Goal: Task Accomplishment & Management: Complete application form

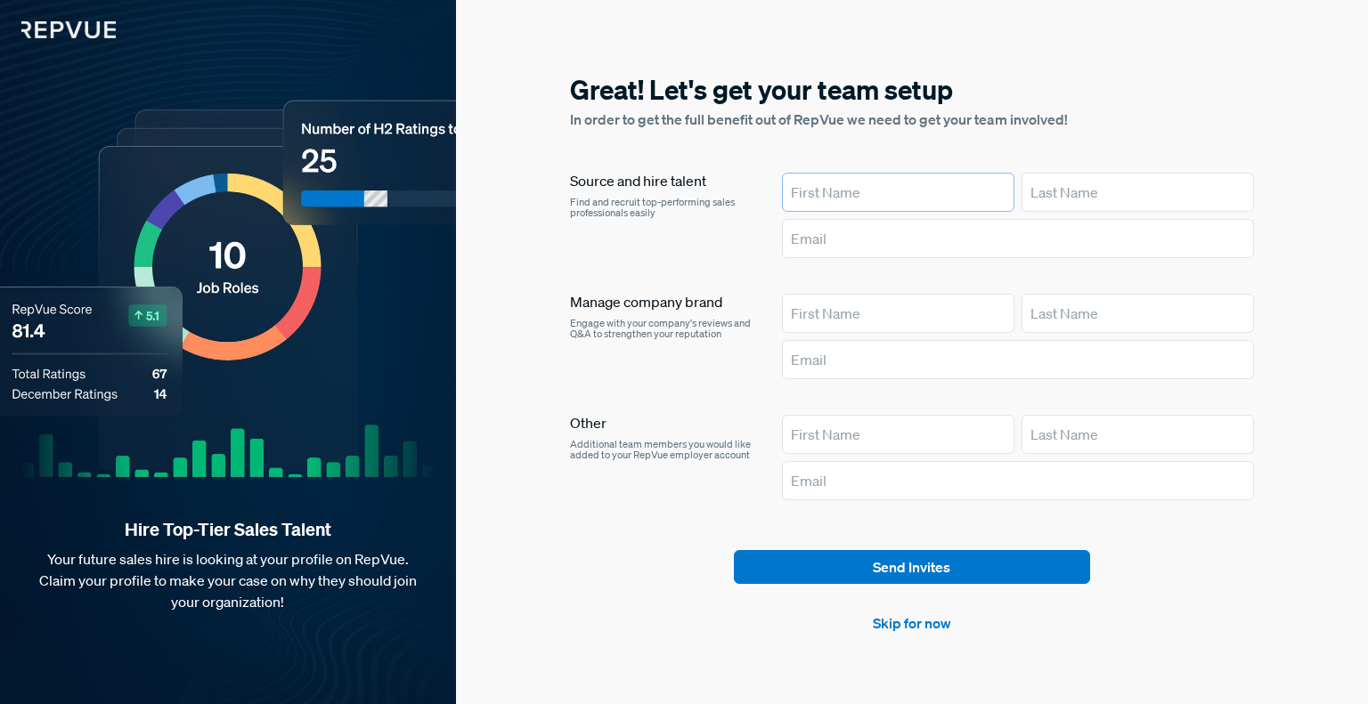
click at [885, 201] on input "text" at bounding box center [898, 192] width 232 height 39
type input "[PERSON_NAME]"
type input "[EMAIL_ADDRESS][DOMAIN_NAME]"
click at [908, 623] on link "Skip for now" at bounding box center [912, 623] width 78 height 21
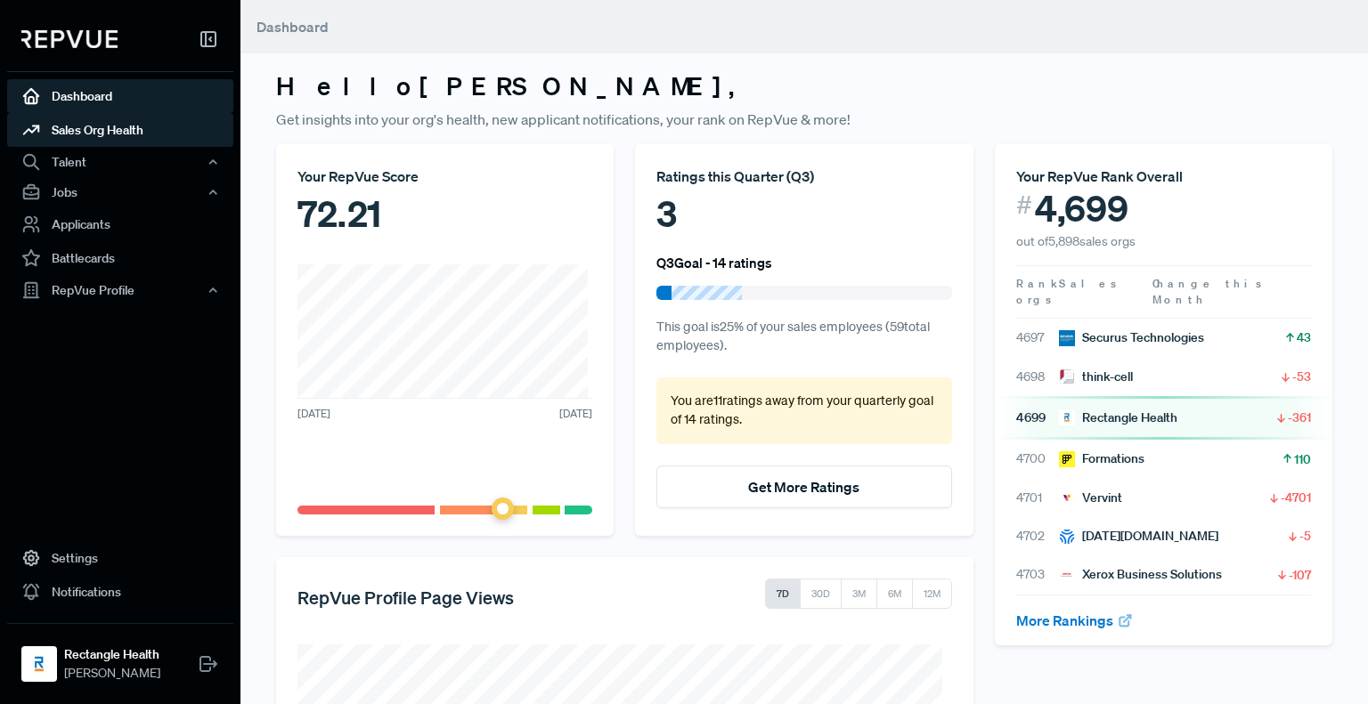
click at [103, 126] on link "Sales Org Health" at bounding box center [120, 130] width 226 height 34
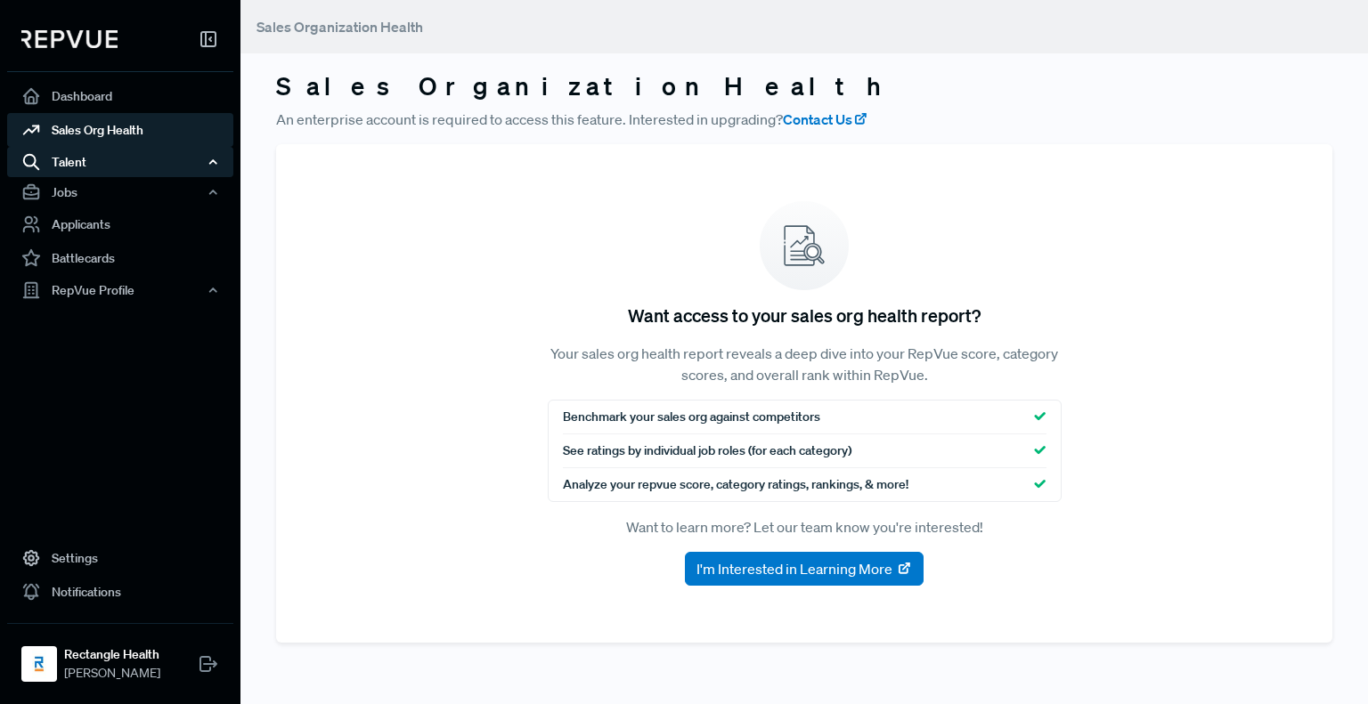
click at [68, 167] on div "Talent" at bounding box center [120, 162] width 226 height 30
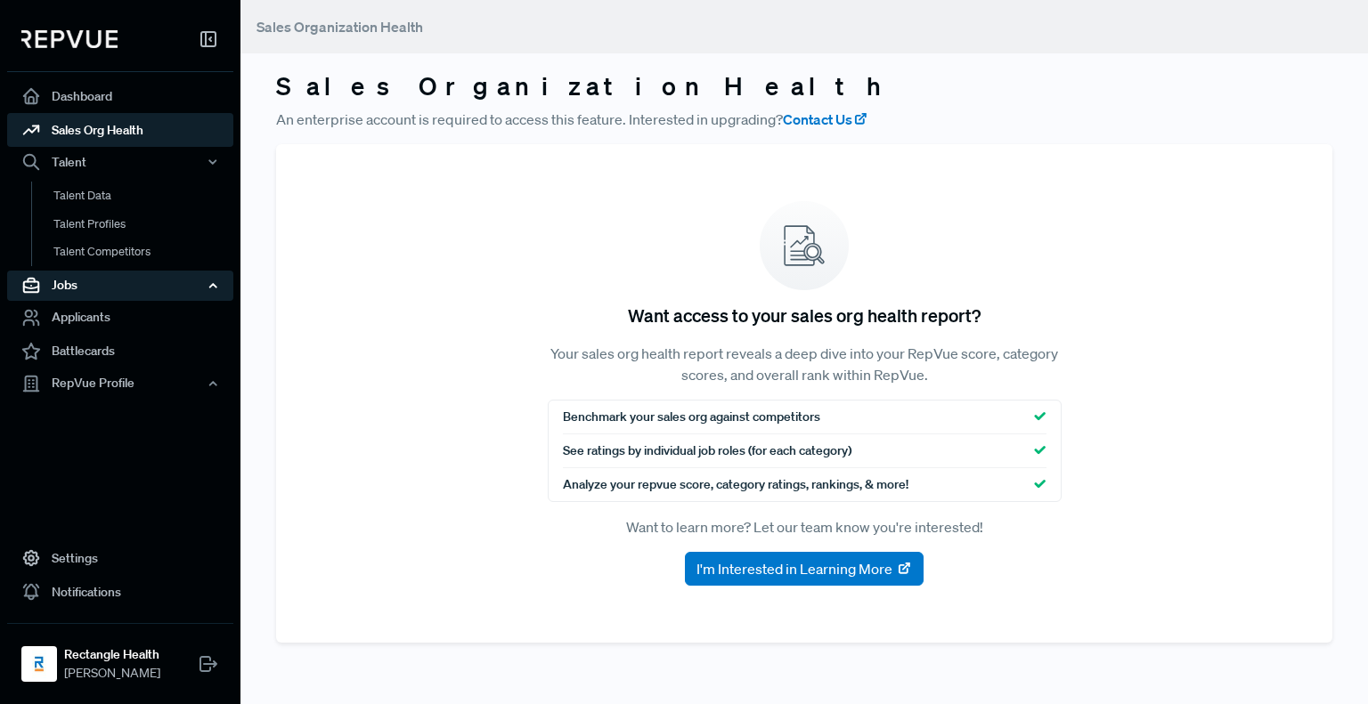
click at [65, 284] on div "Jobs" at bounding box center [120, 286] width 226 height 30
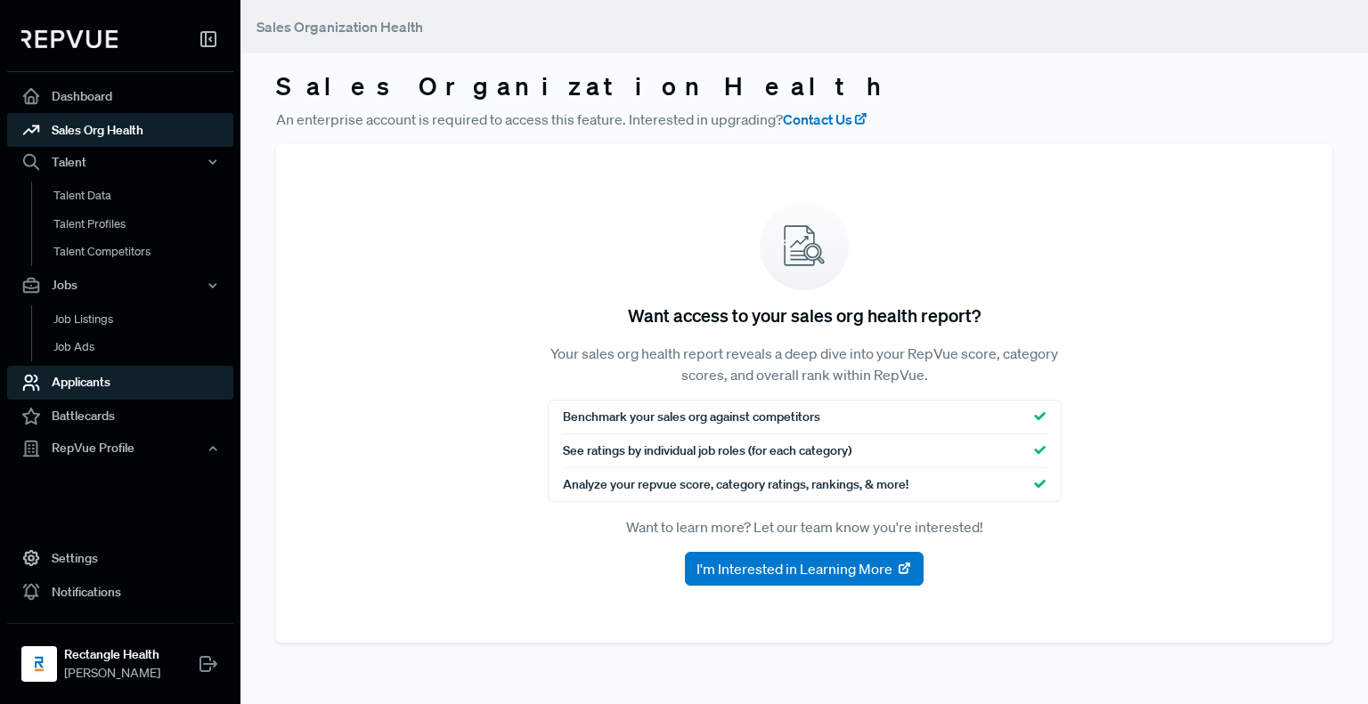
click at [71, 384] on link "Applicants" at bounding box center [120, 383] width 226 height 34
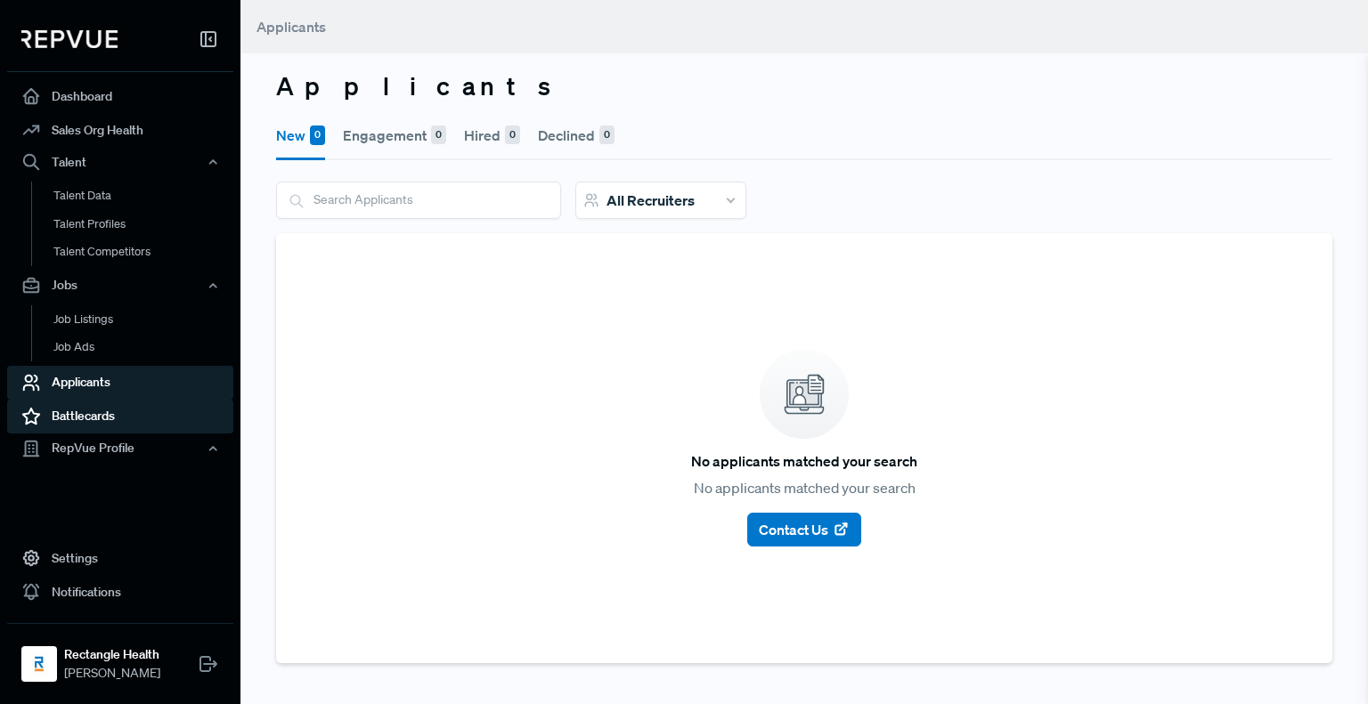
click at [74, 417] on link "Battlecards" at bounding box center [120, 417] width 226 height 34
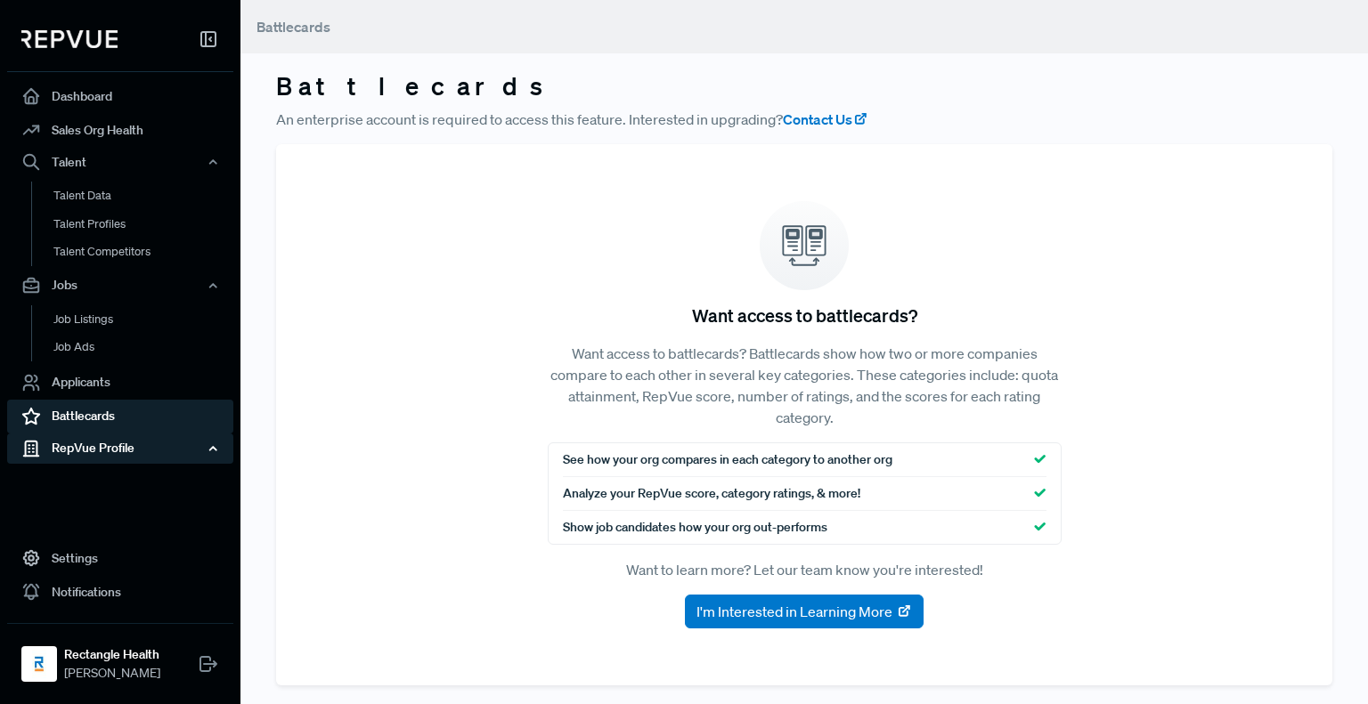
click at [77, 444] on div "RepVue Profile" at bounding box center [120, 449] width 226 height 30
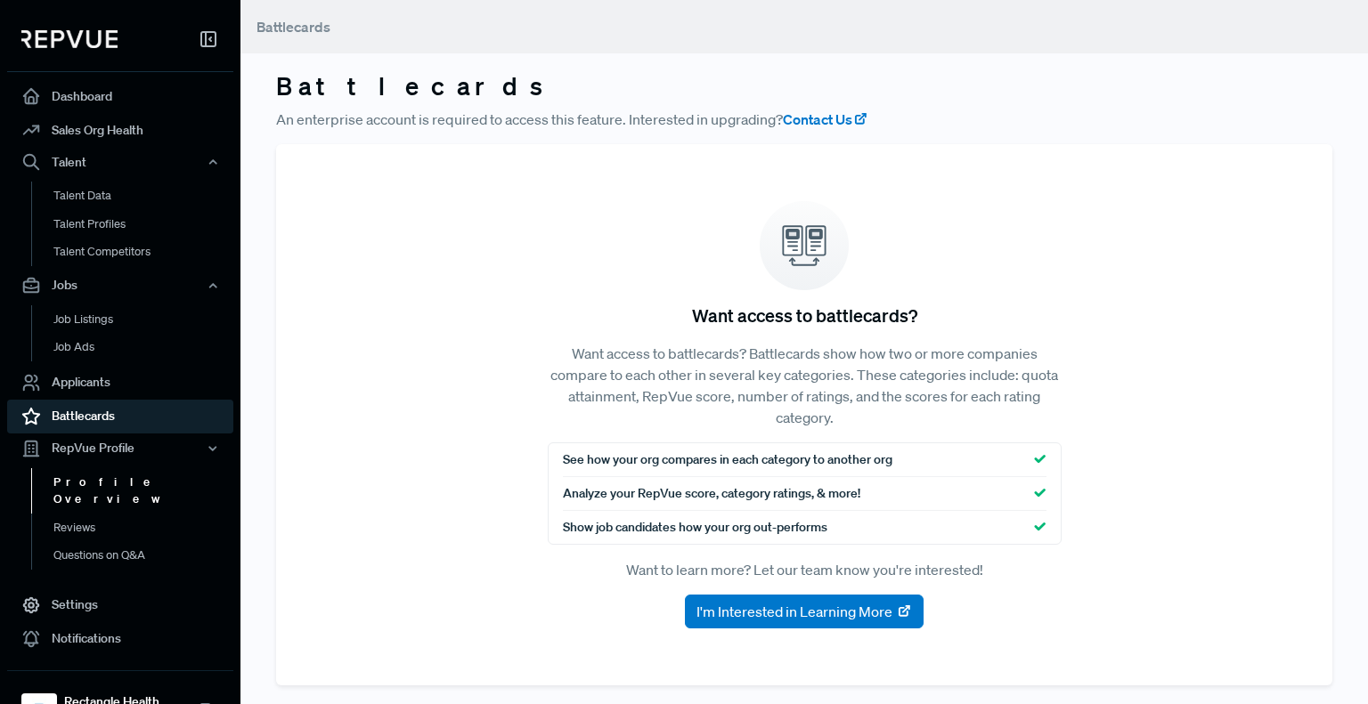
click at [78, 476] on link "Profile Overview" at bounding box center [144, 490] width 226 height 45
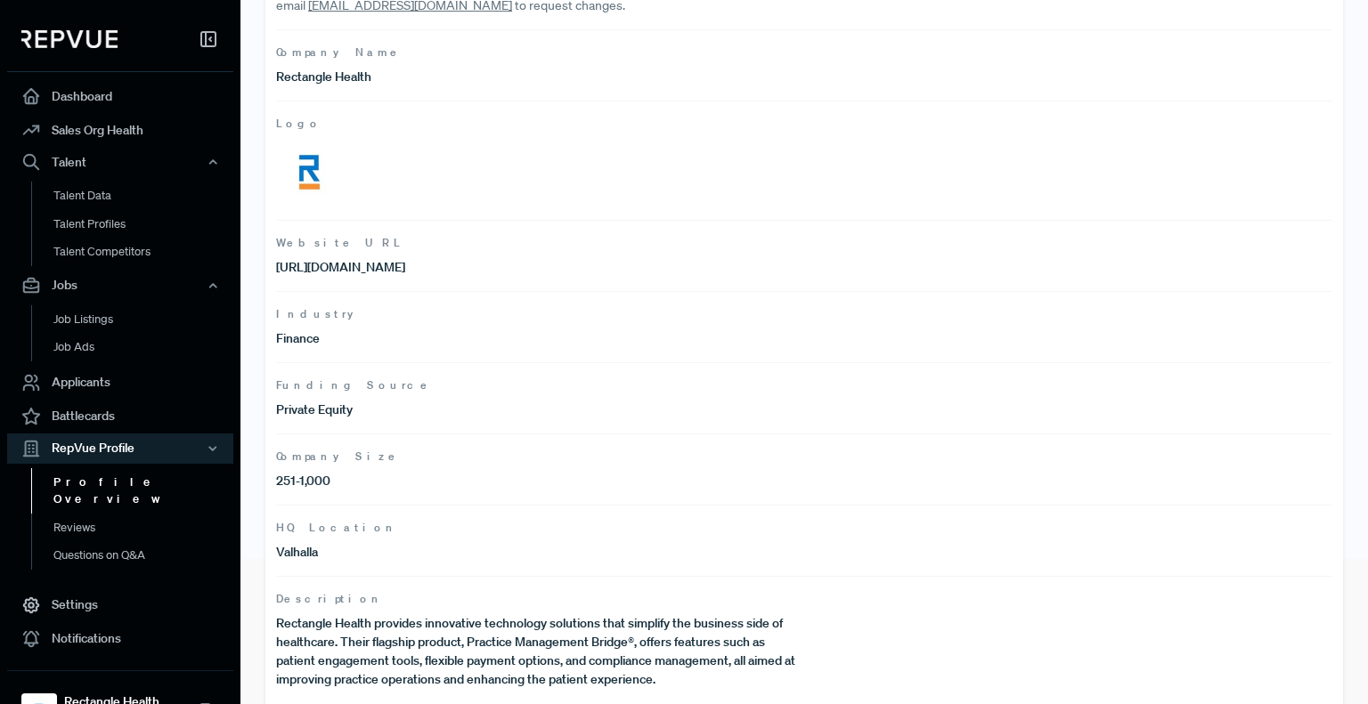
scroll to position [164, 0]
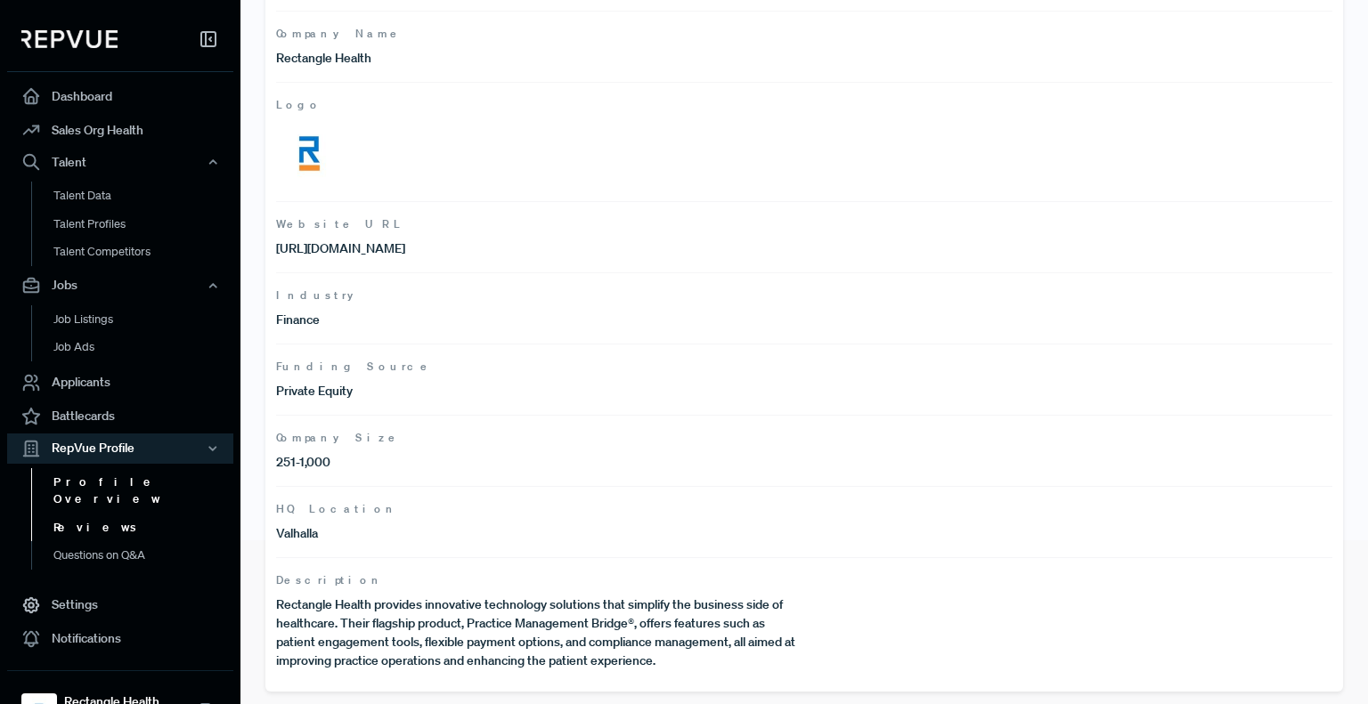
click at [85, 514] on link "Reviews" at bounding box center [144, 528] width 226 height 28
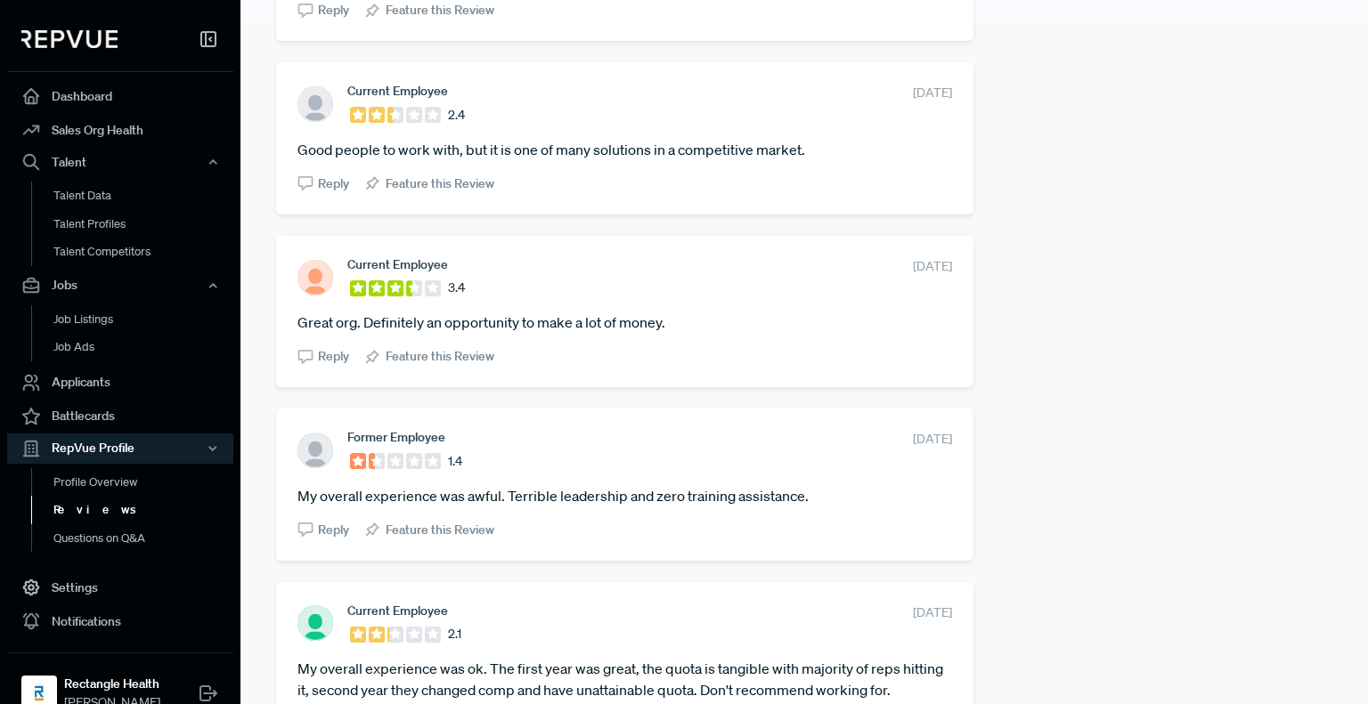
scroll to position [1193, 0]
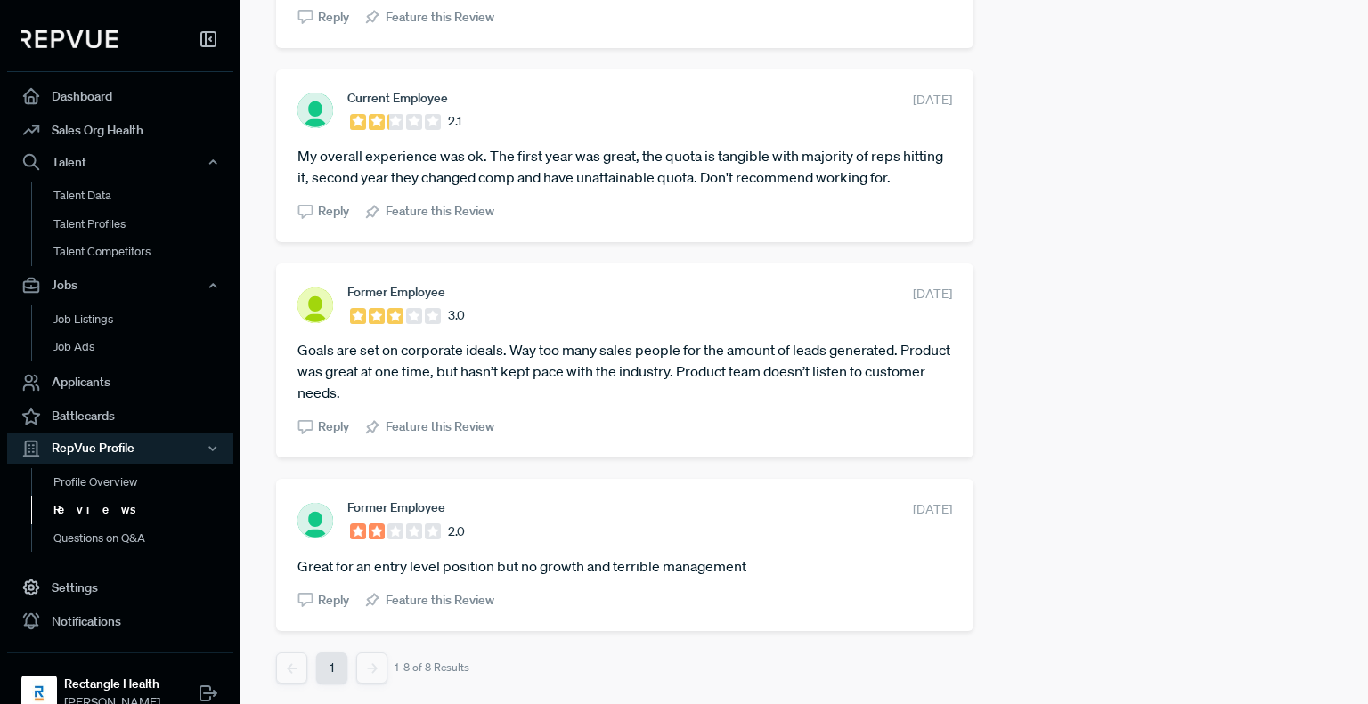
drag, startPoint x: 289, startPoint y: 283, endPoint x: 778, endPoint y: 569, distance: 567.1
copy div "Loremi Dolorsit 7.2 Amet 21, 8832 Consectet adipiscing, elits doeiusmod temp in…"
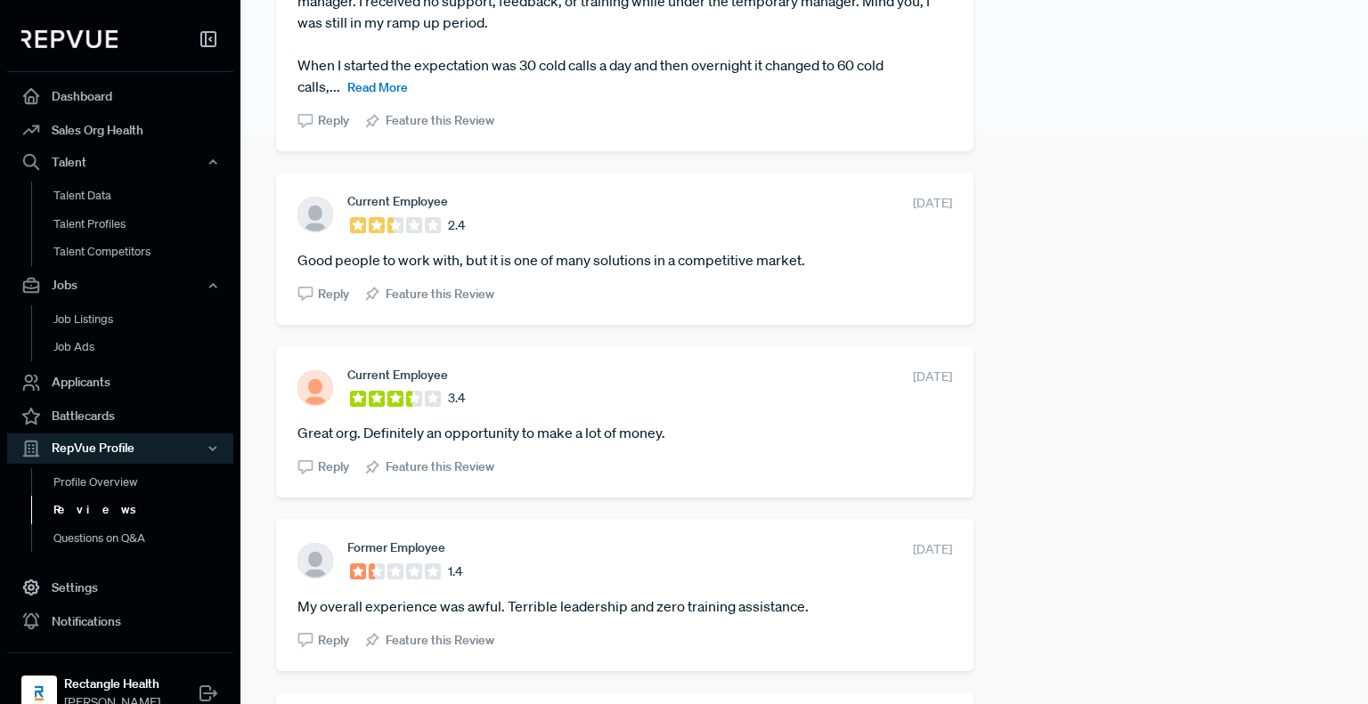
scroll to position [392, 0]
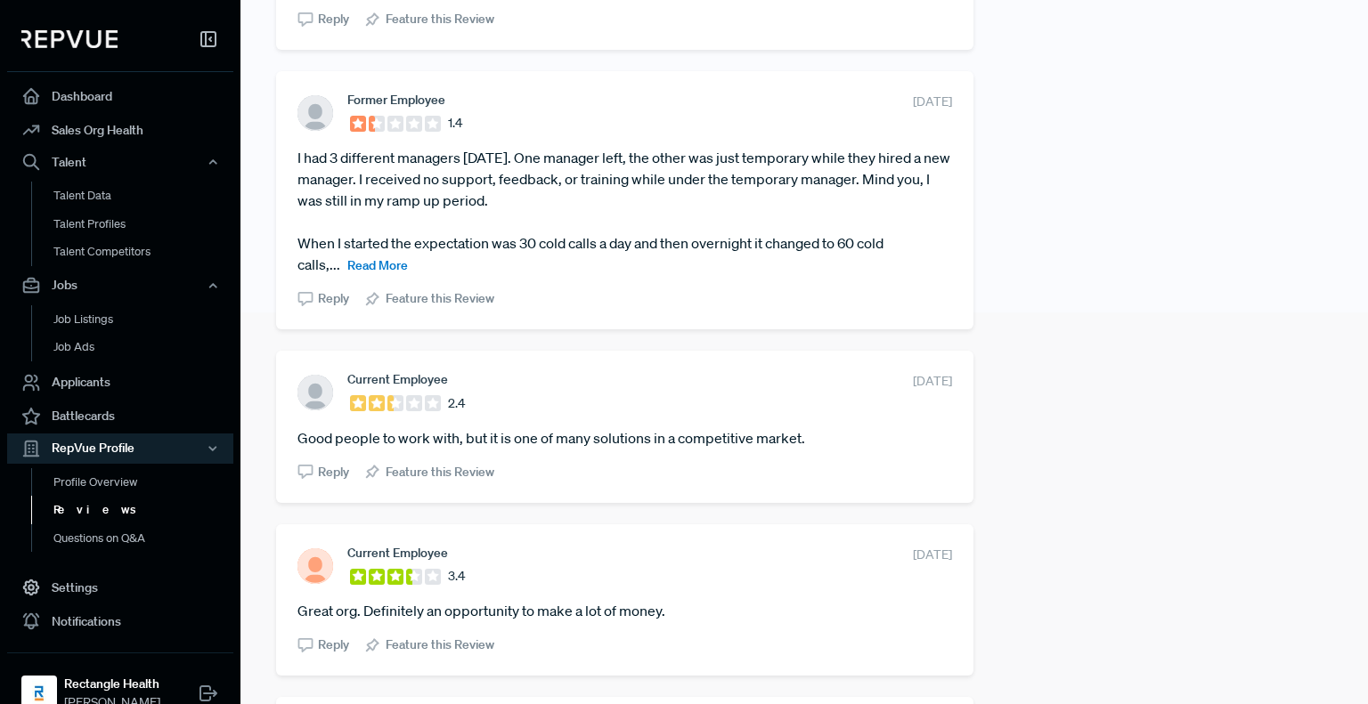
click at [377, 261] on span "Read More" at bounding box center [377, 265] width 61 height 16
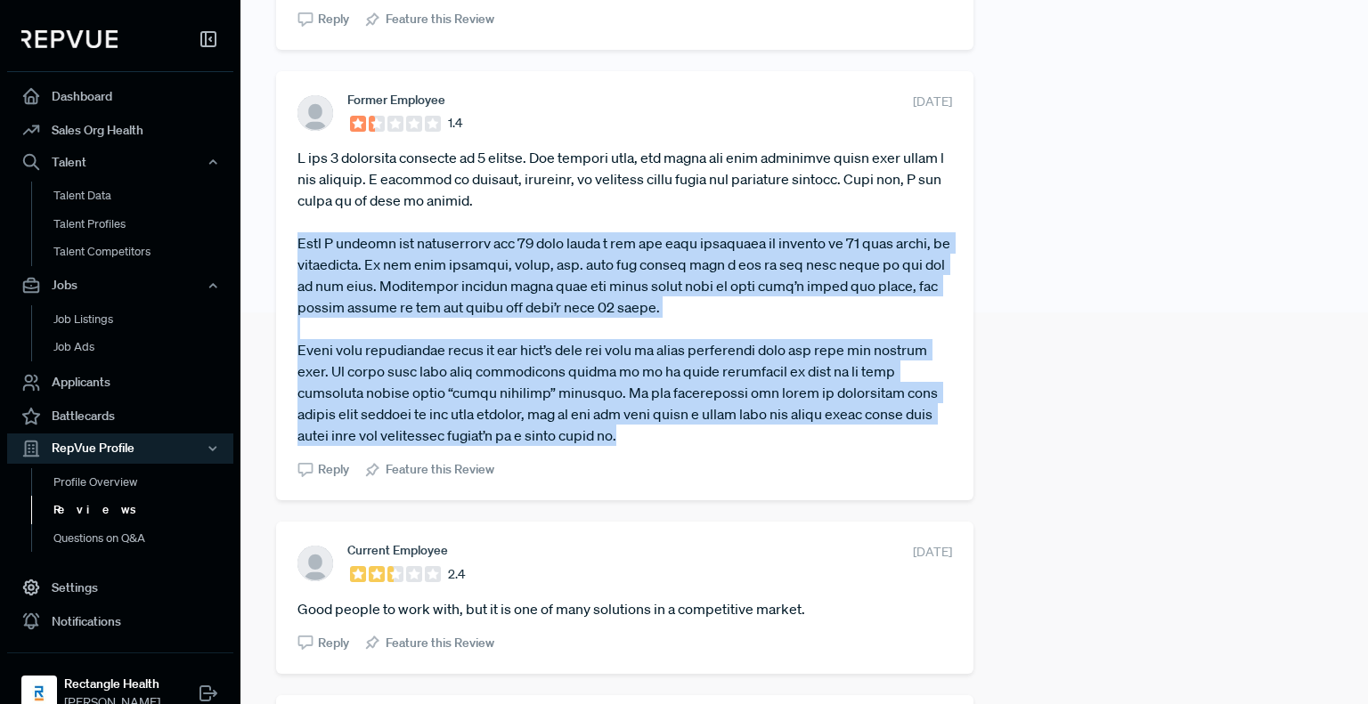
drag, startPoint x: 297, startPoint y: 240, endPoint x: 702, endPoint y: 430, distance: 447.0
click at [702, 430] on article at bounding box center [624, 296] width 655 height 299
copy article "When I started the expectation was 30 cold calls a day and then overnight it ch…"
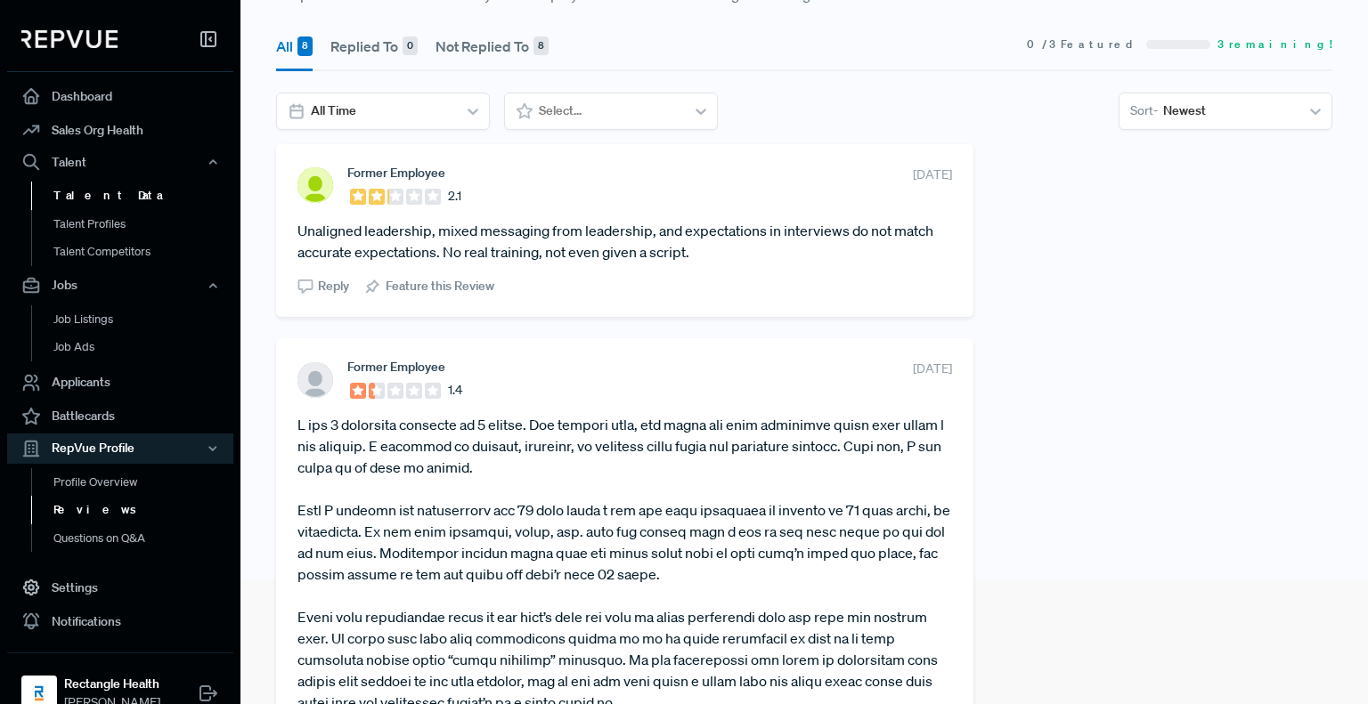
click at [108, 191] on link "Talent Data" at bounding box center [144, 196] width 226 height 28
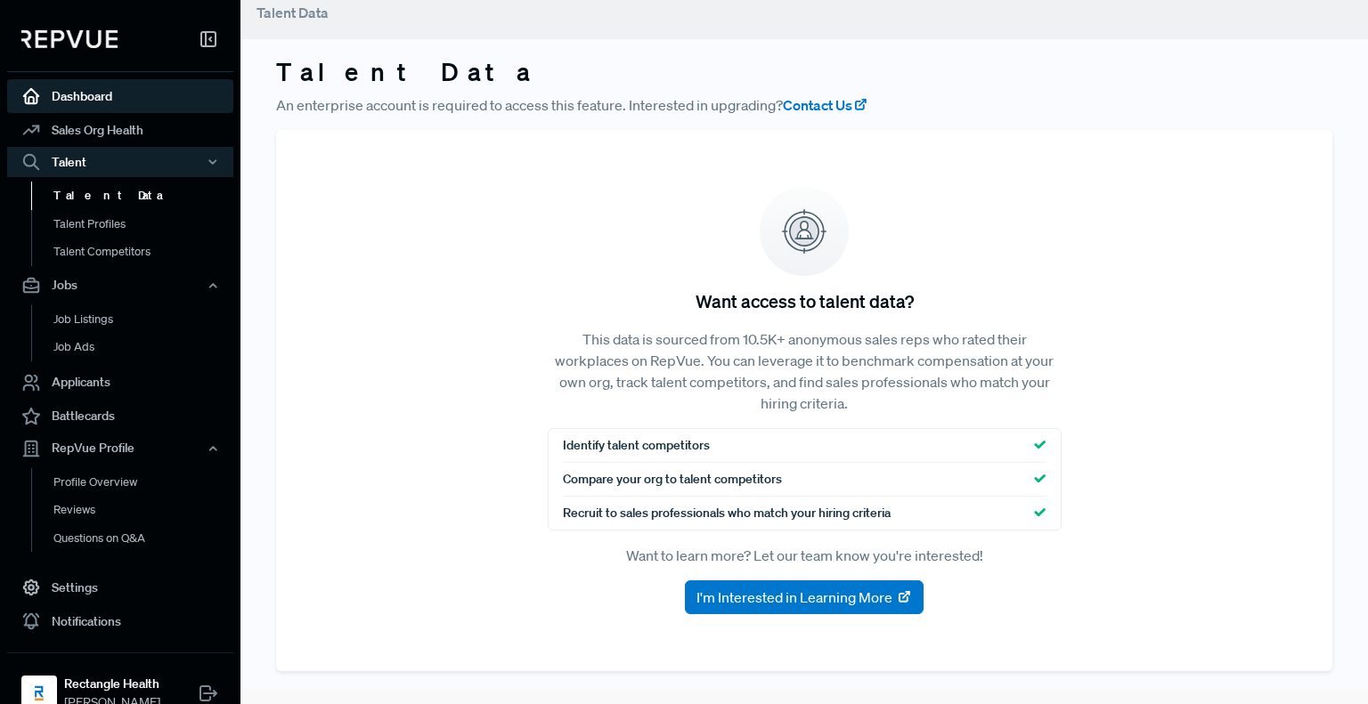
click at [87, 92] on link "Dashboard" at bounding box center [120, 96] width 226 height 34
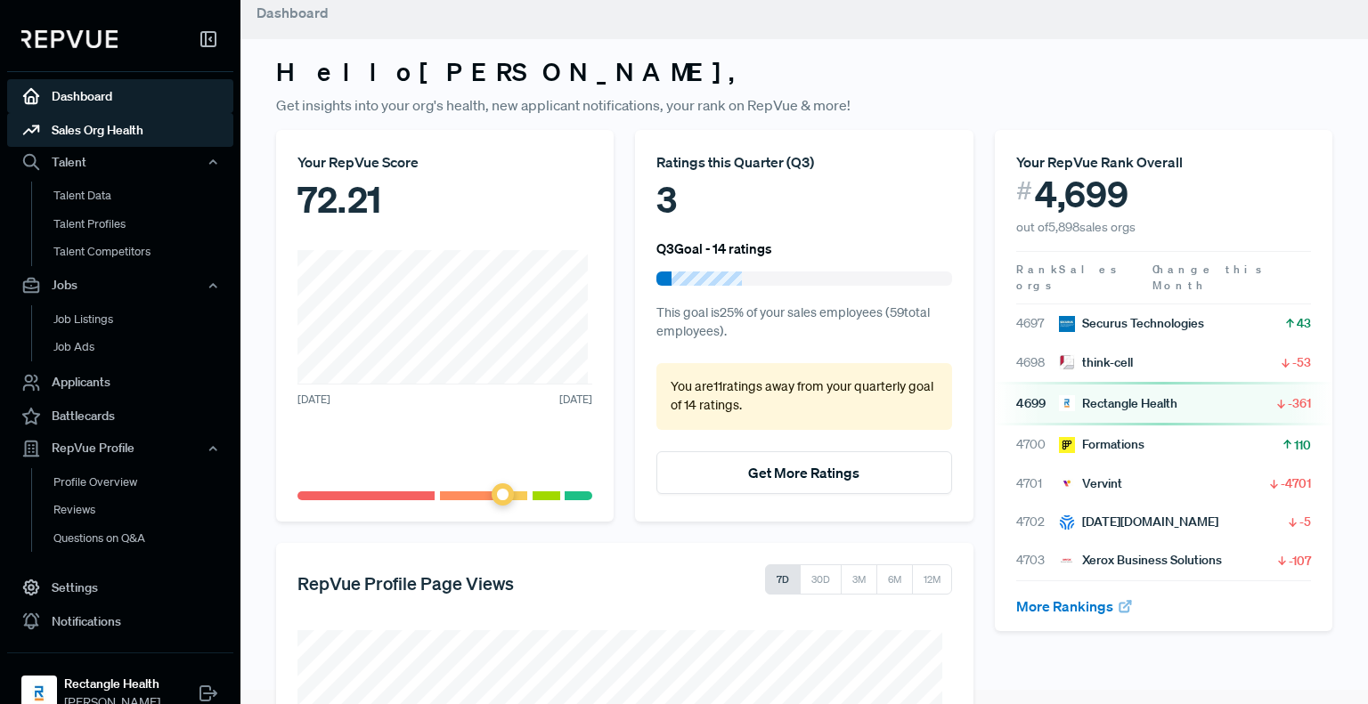
click at [110, 132] on link "Sales Org Health" at bounding box center [120, 130] width 226 height 34
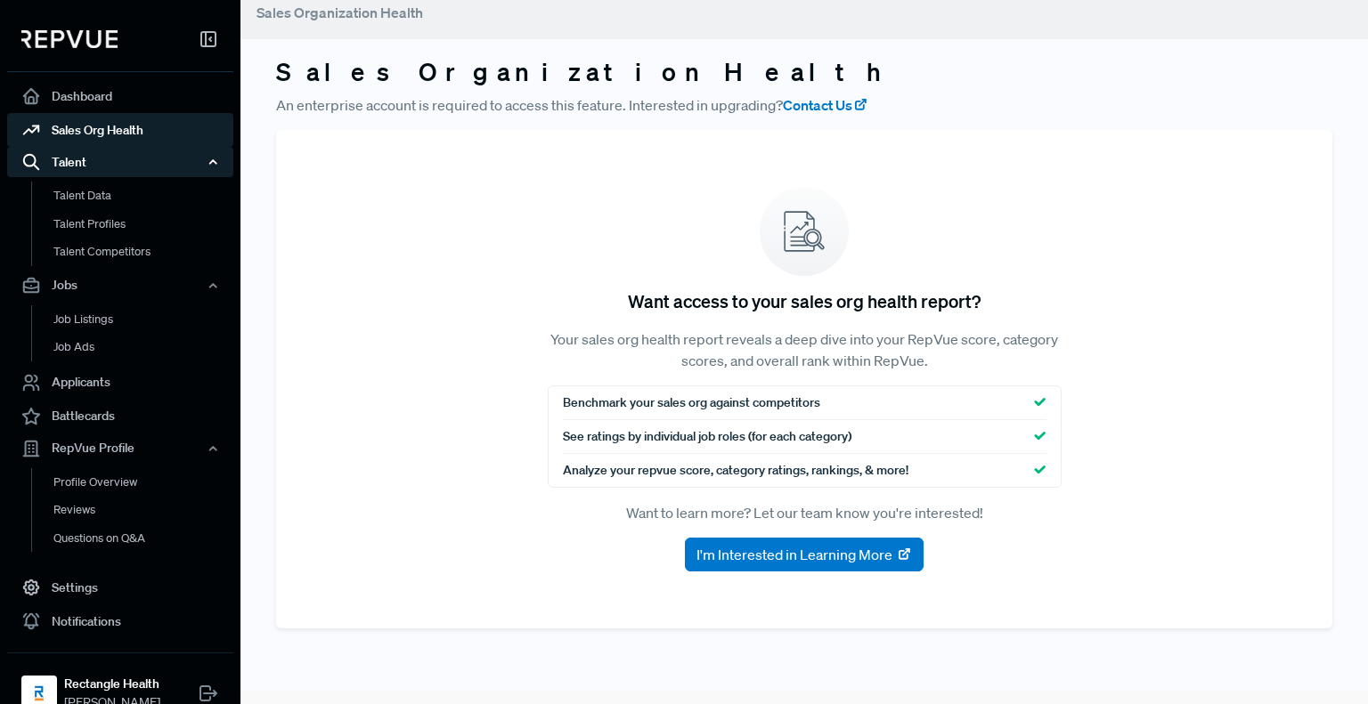
click at [93, 163] on div "Talent" at bounding box center [120, 162] width 226 height 30
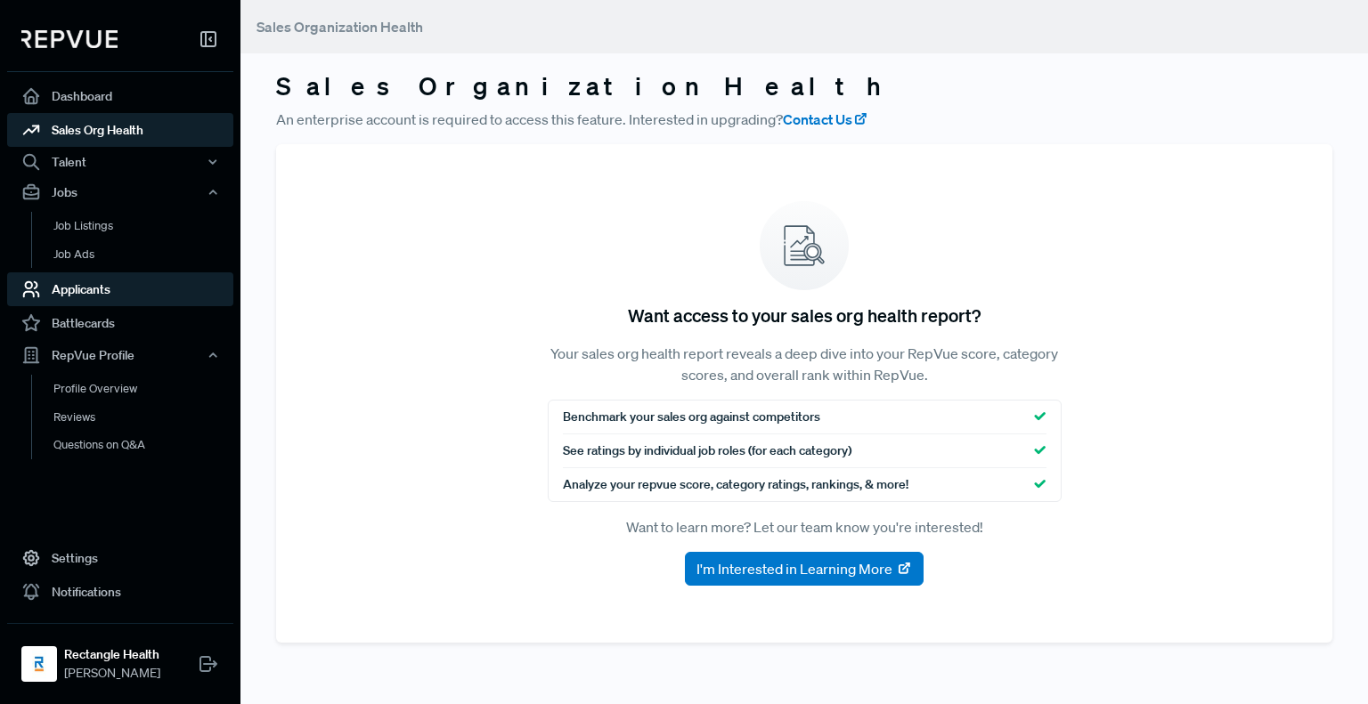
click at [97, 290] on link "Applicants" at bounding box center [120, 289] width 226 height 34
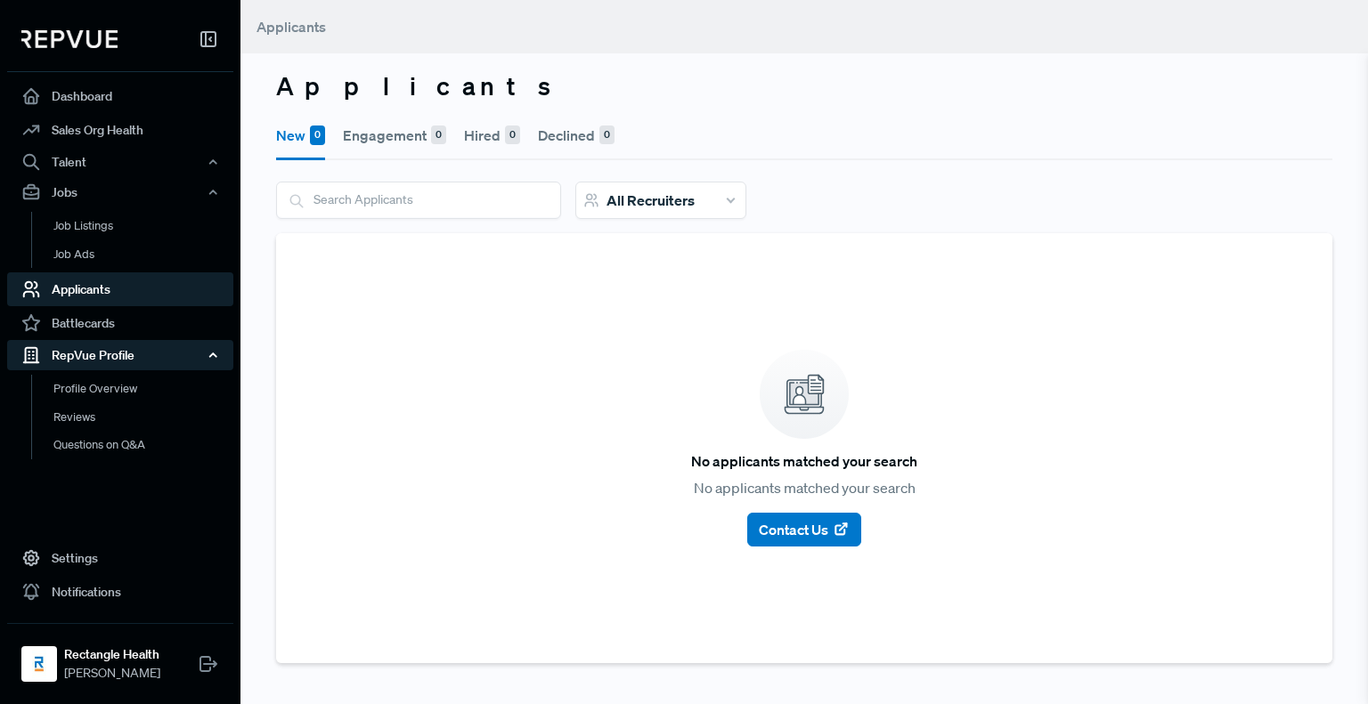
click at [109, 354] on div "RepVue Profile" at bounding box center [120, 355] width 226 height 30
click at [95, 348] on div "RepVue Profile" at bounding box center [120, 355] width 226 height 30
click at [93, 382] on link "Profile Overview" at bounding box center [144, 397] width 226 height 45
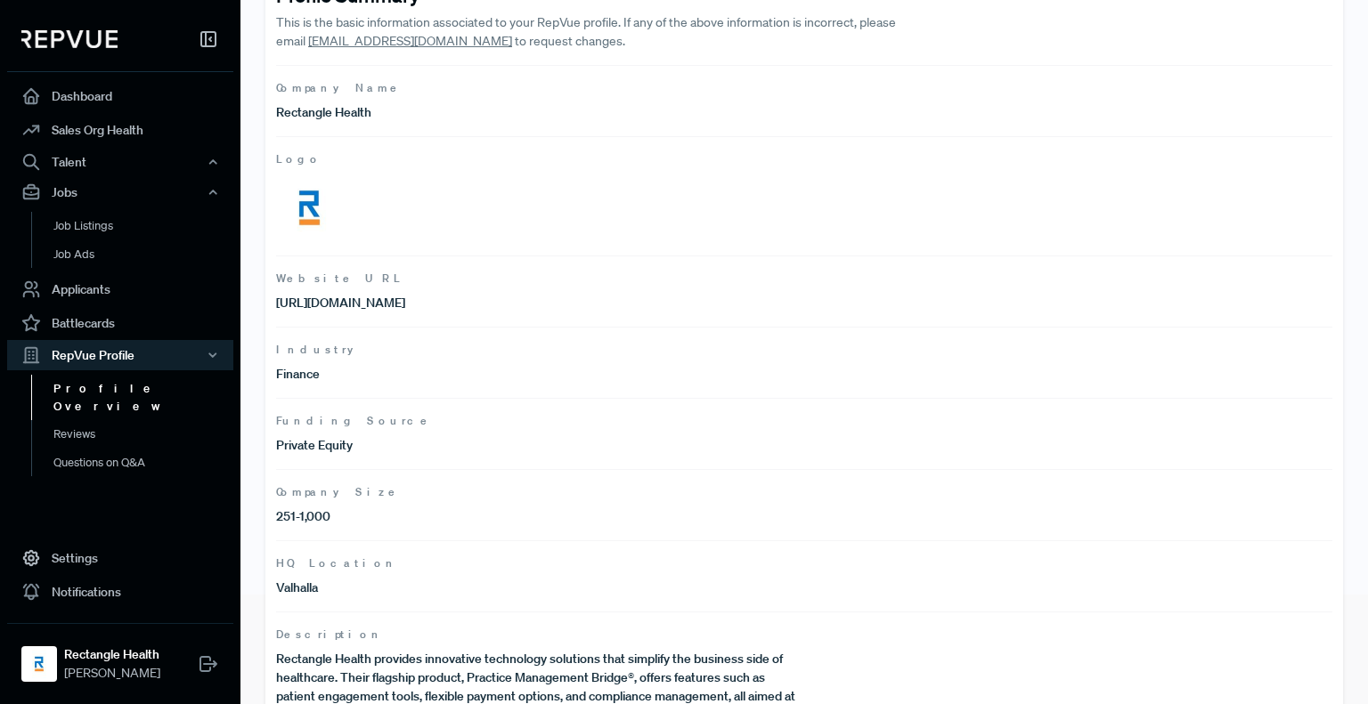
scroll to position [164, 0]
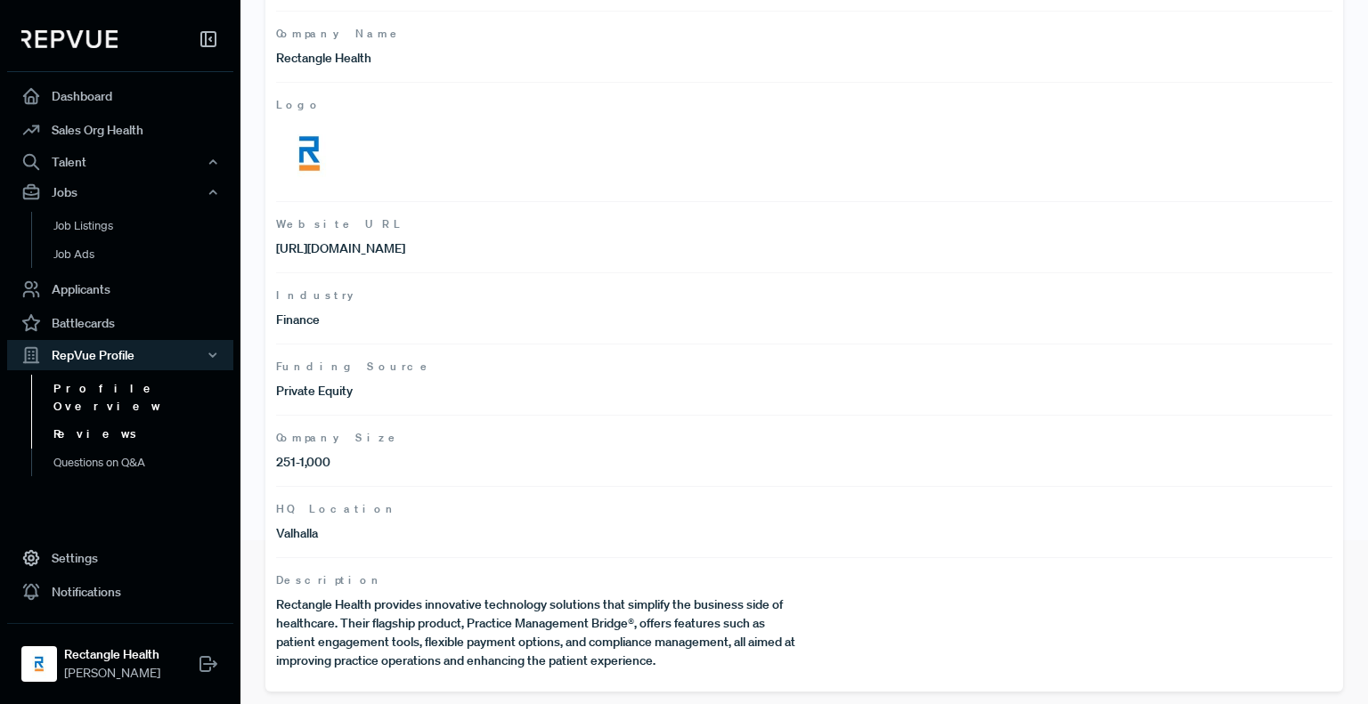
click at [72, 420] on link "Reviews" at bounding box center [144, 434] width 226 height 28
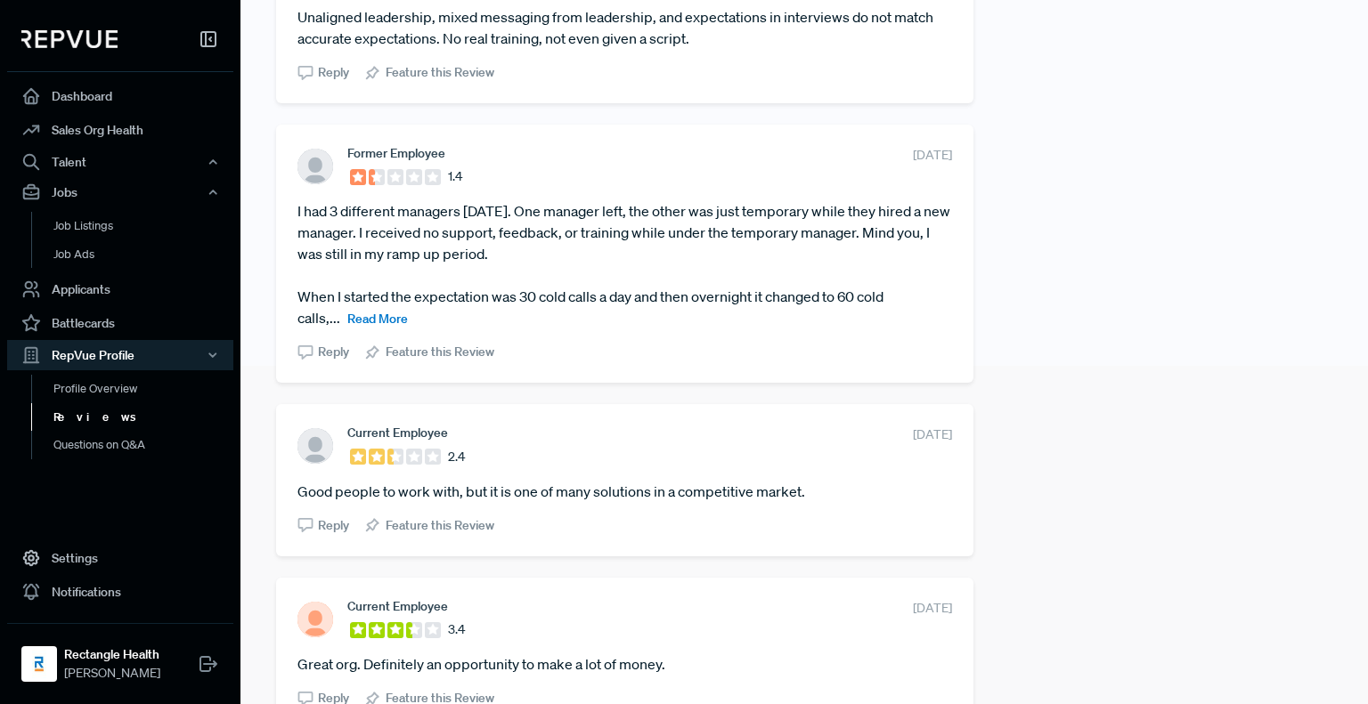
scroll to position [356, 0]
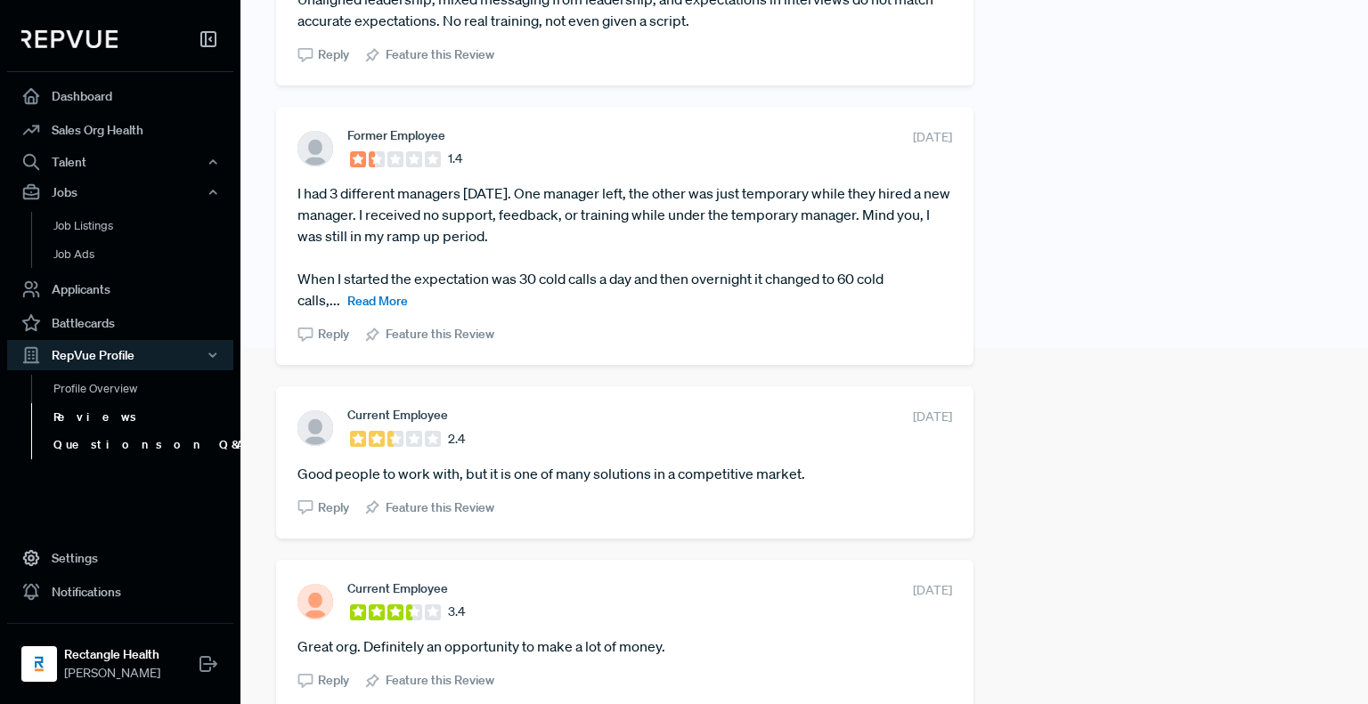
click at [106, 450] on link "Questions on Q&A" at bounding box center [144, 445] width 226 height 28
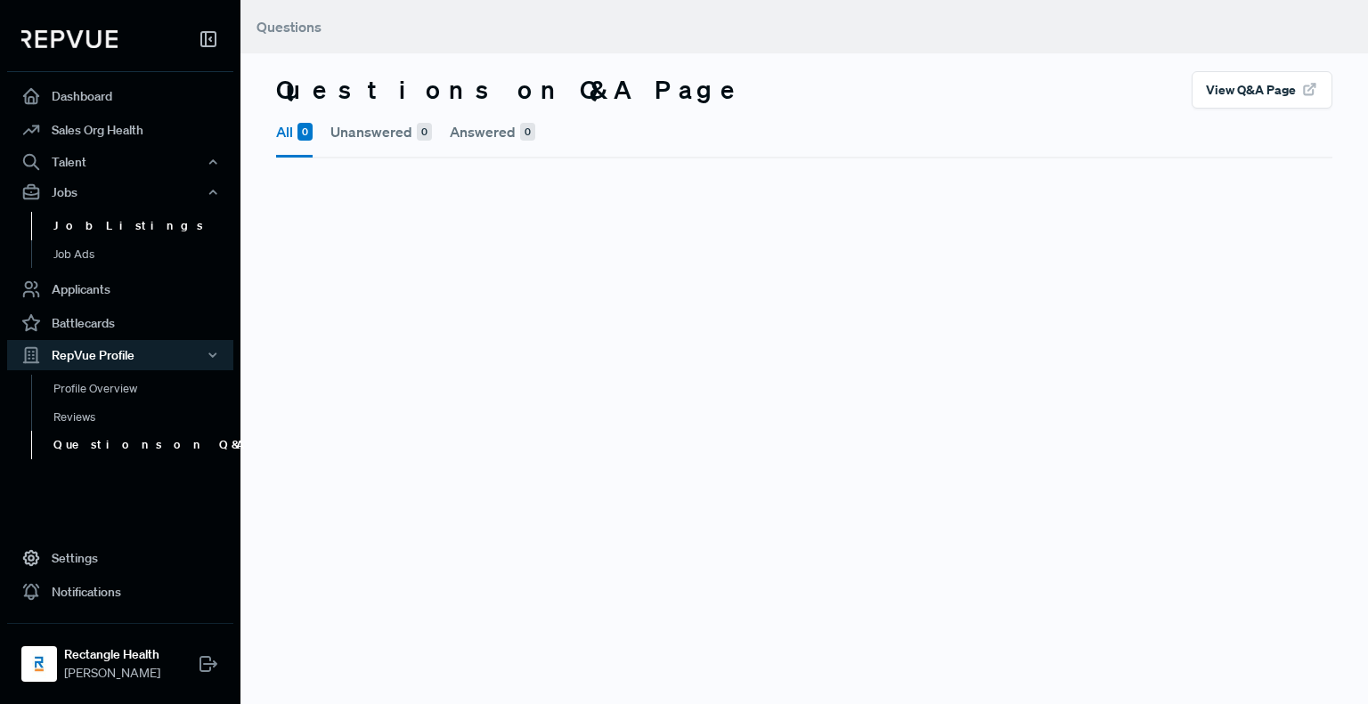
click at [73, 232] on link "Job Listings" at bounding box center [144, 226] width 226 height 28
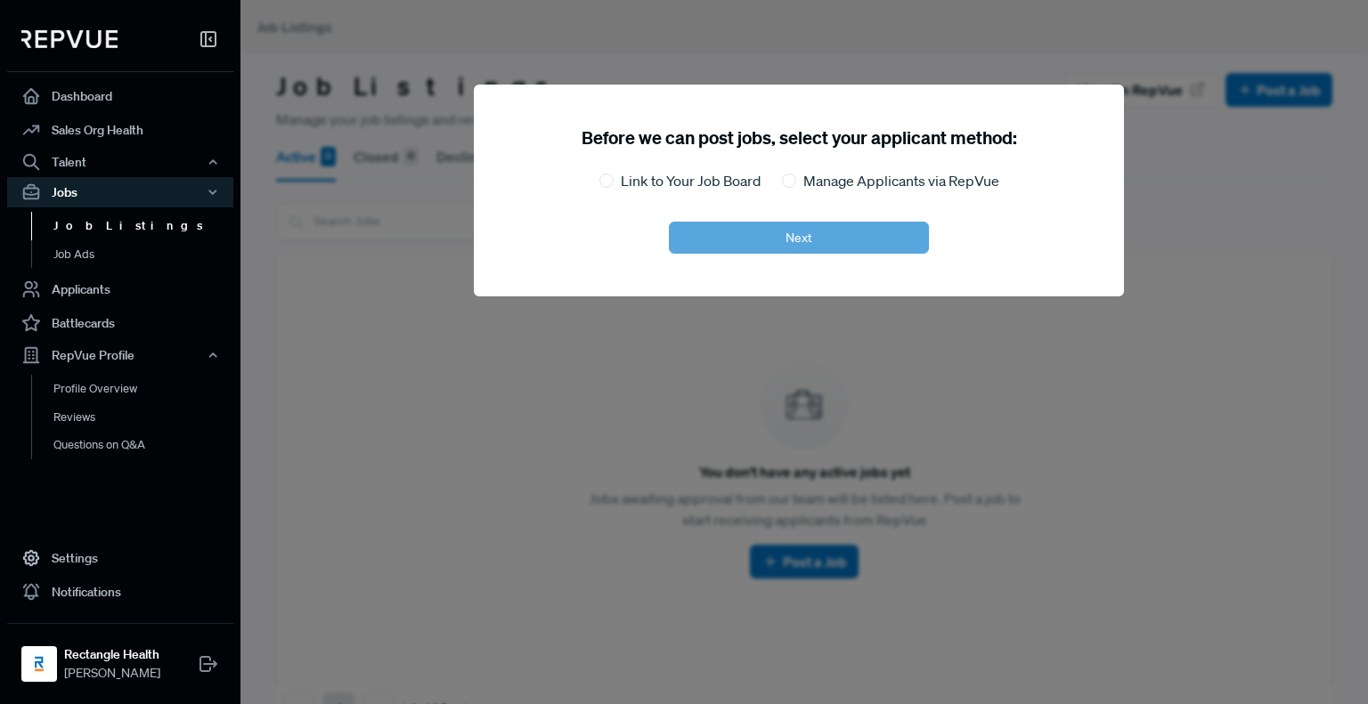
click at [773, 227] on div "Before we can post jobs, select your applicant method: Link to Your Job Board M…" at bounding box center [799, 191] width 650 height 212
click at [659, 174] on label "Link to Your Job Board" at bounding box center [691, 180] width 140 height 21
click at [614, 174] on input "Link to Your Job Board" at bounding box center [606, 181] width 14 height 14
radio input "true"
click at [773, 240] on button "Next" at bounding box center [799, 238] width 260 height 32
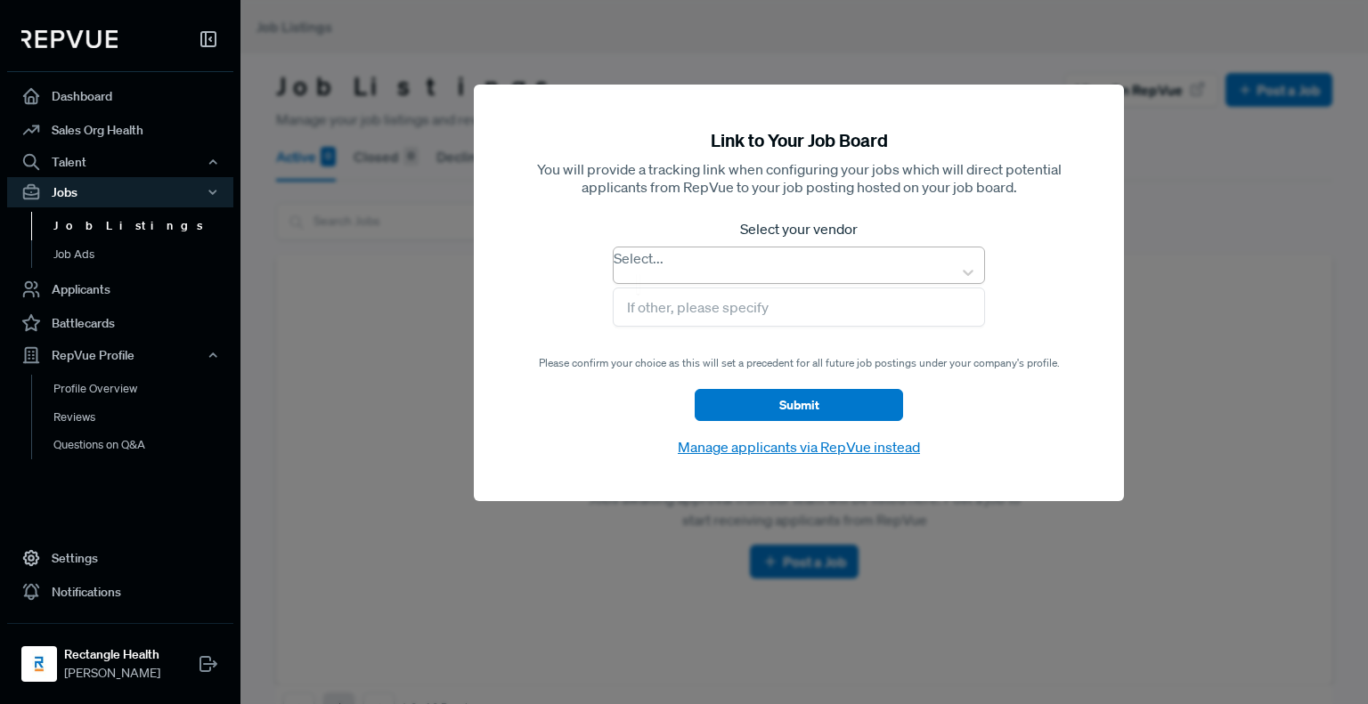
click at [639, 271] on div at bounding box center [638, 283] width 3 height 25
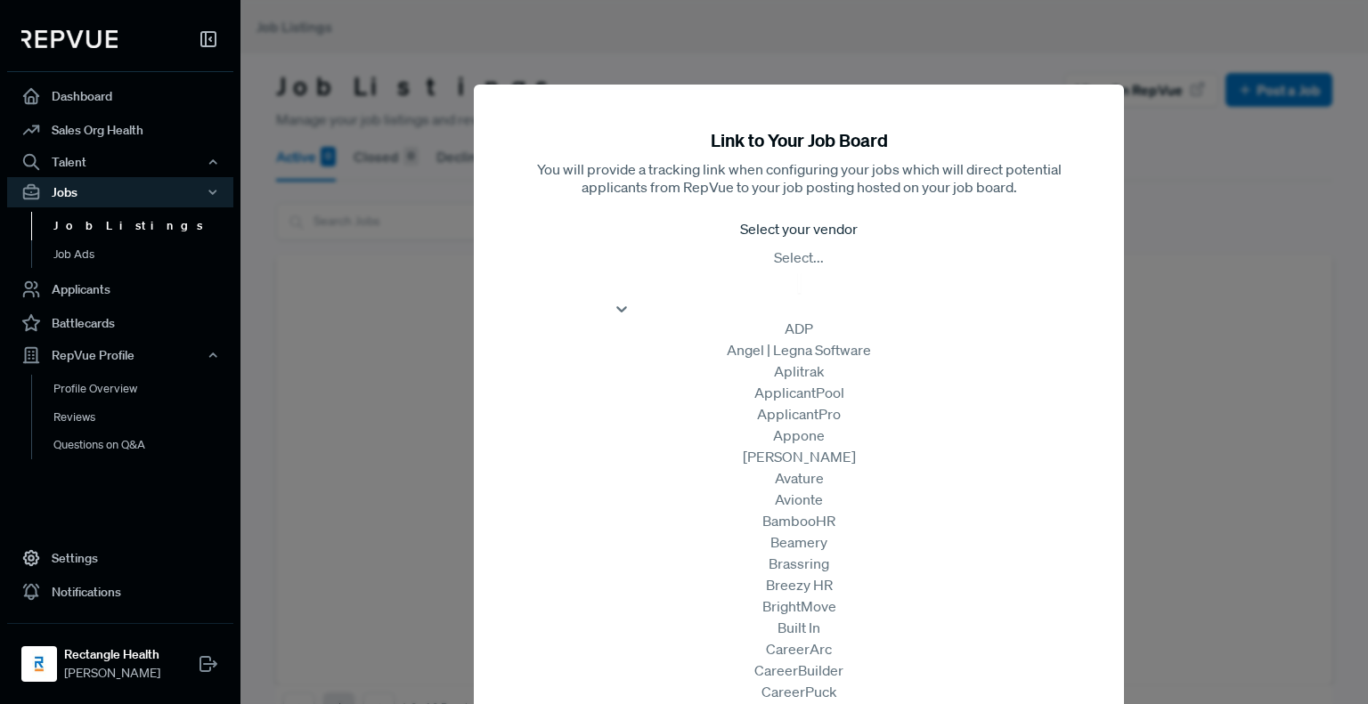
scroll to position [1069, 0]
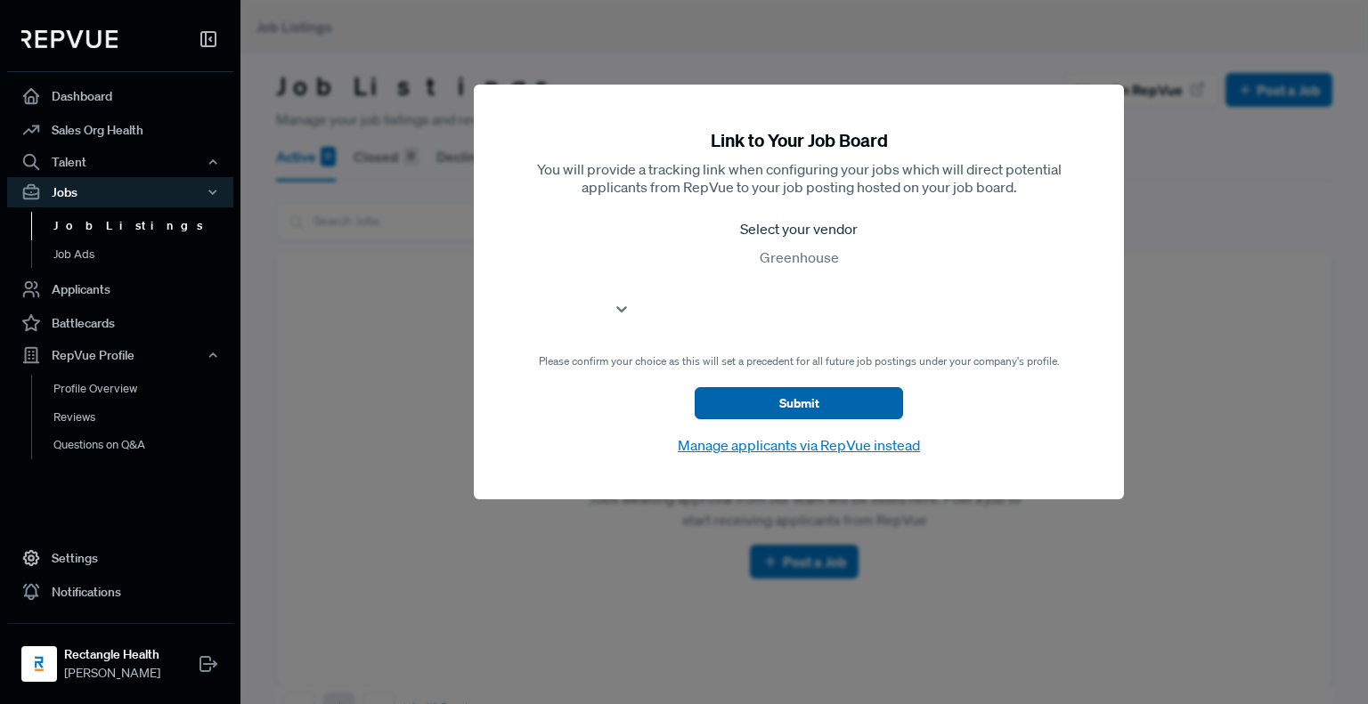
click at [785, 387] on button "Submit" at bounding box center [799, 403] width 208 height 32
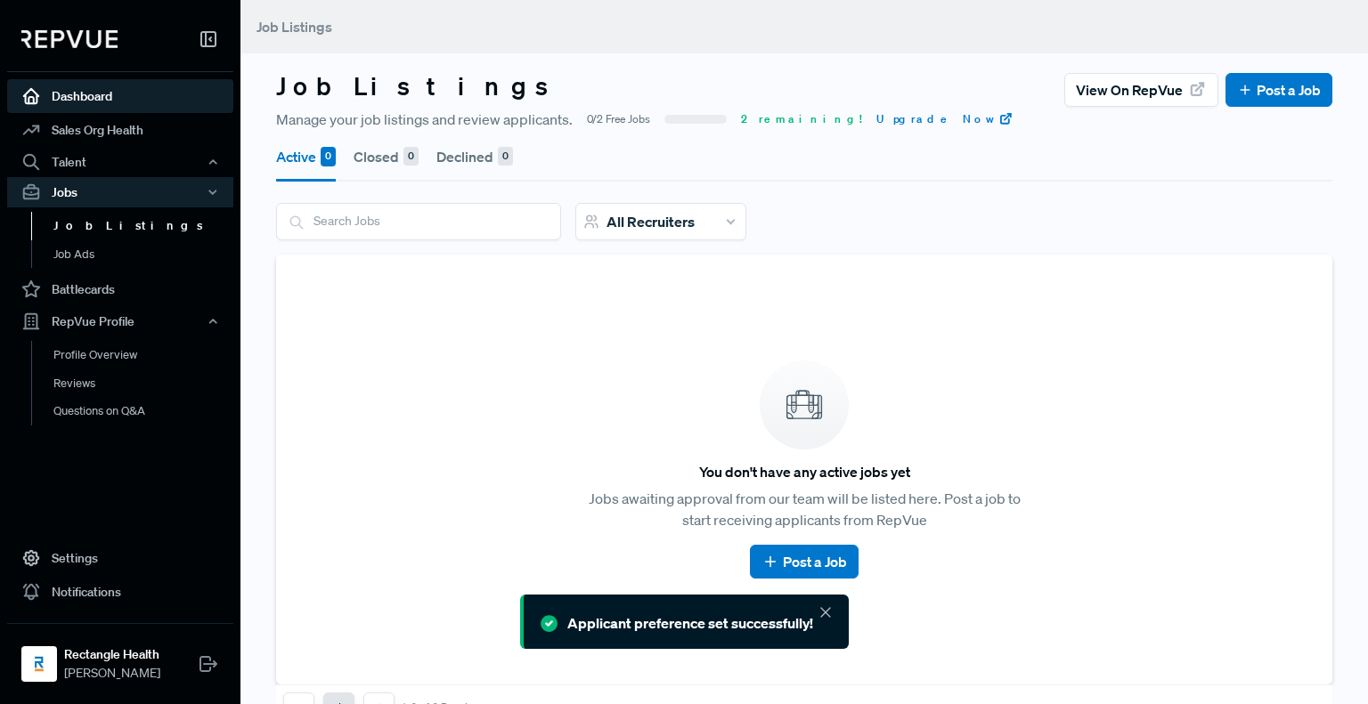
click at [85, 97] on link "Dashboard" at bounding box center [120, 96] width 226 height 34
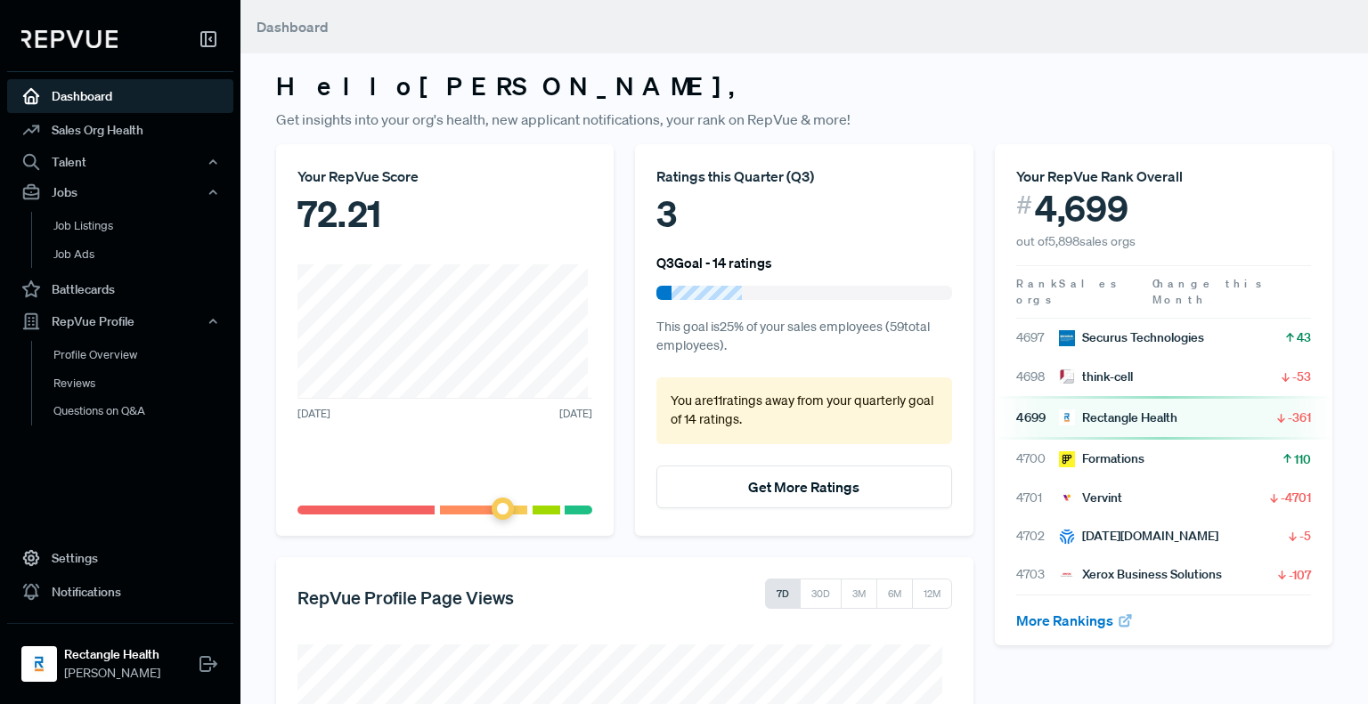
click at [351, 184] on div "Your RepVue Score" at bounding box center [444, 176] width 295 height 21
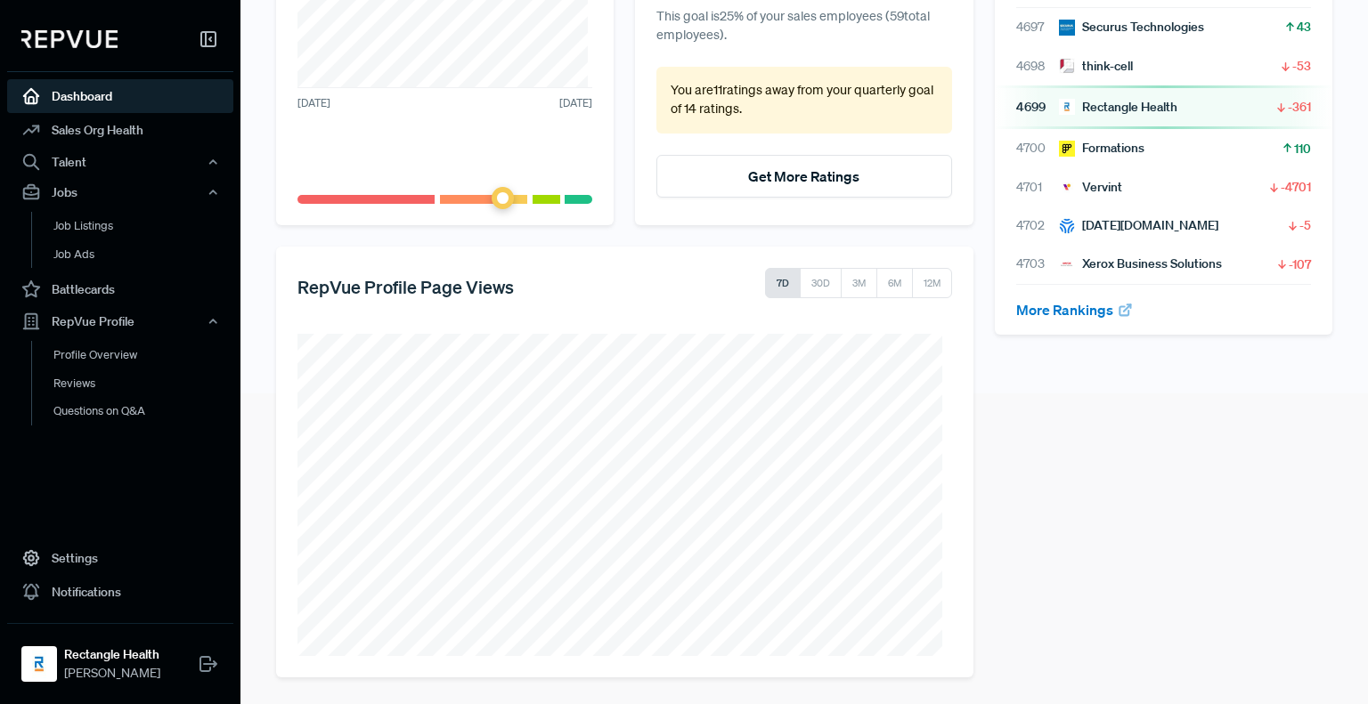
scroll to position [312, 0]
click at [101, 134] on link "Sales Org Health" at bounding box center [120, 130] width 226 height 34
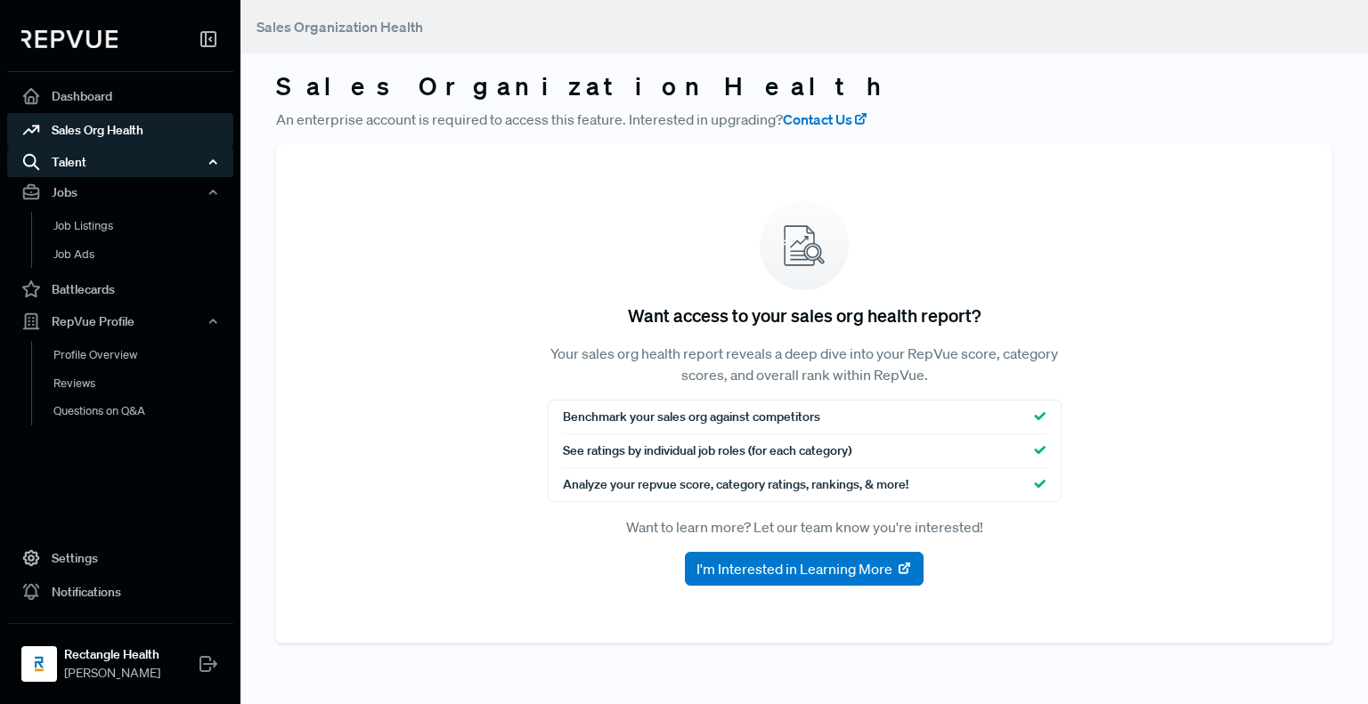
click at [66, 160] on div "Talent" at bounding box center [120, 162] width 226 height 30
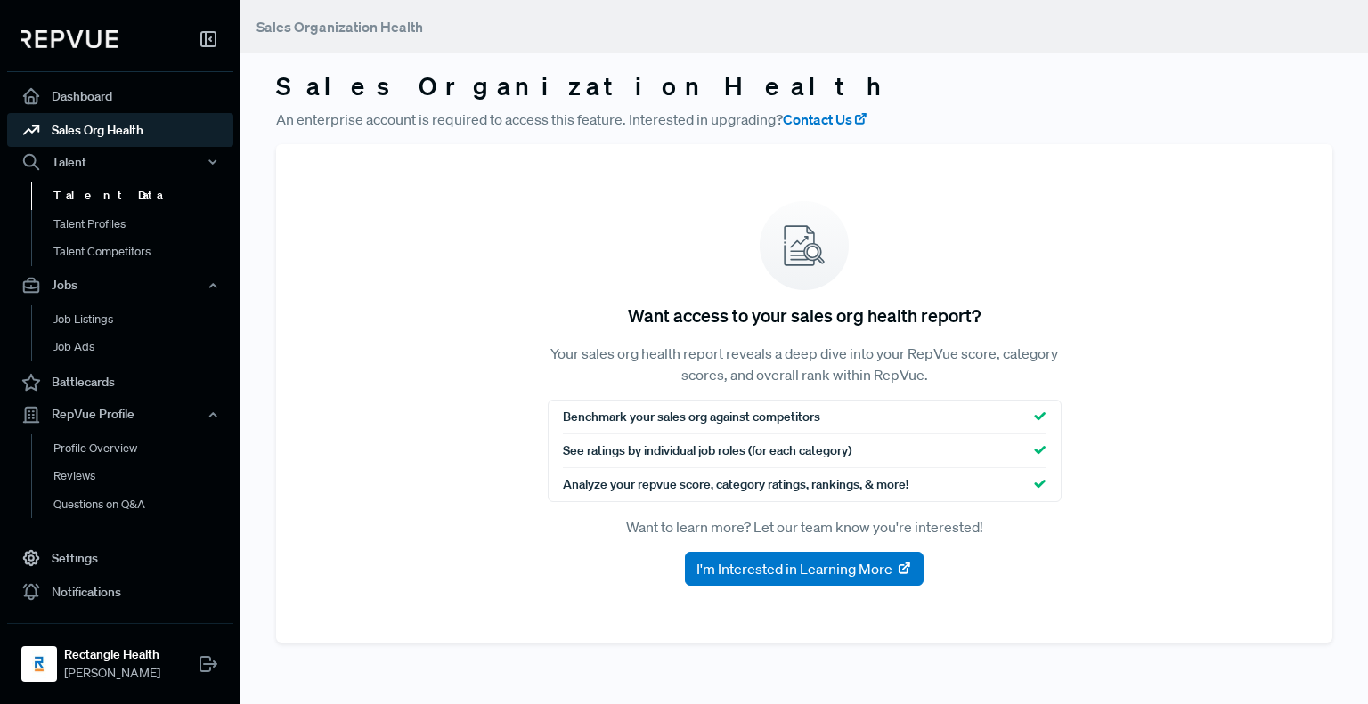
click at [82, 190] on link "Talent Data" at bounding box center [144, 196] width 226 height 28
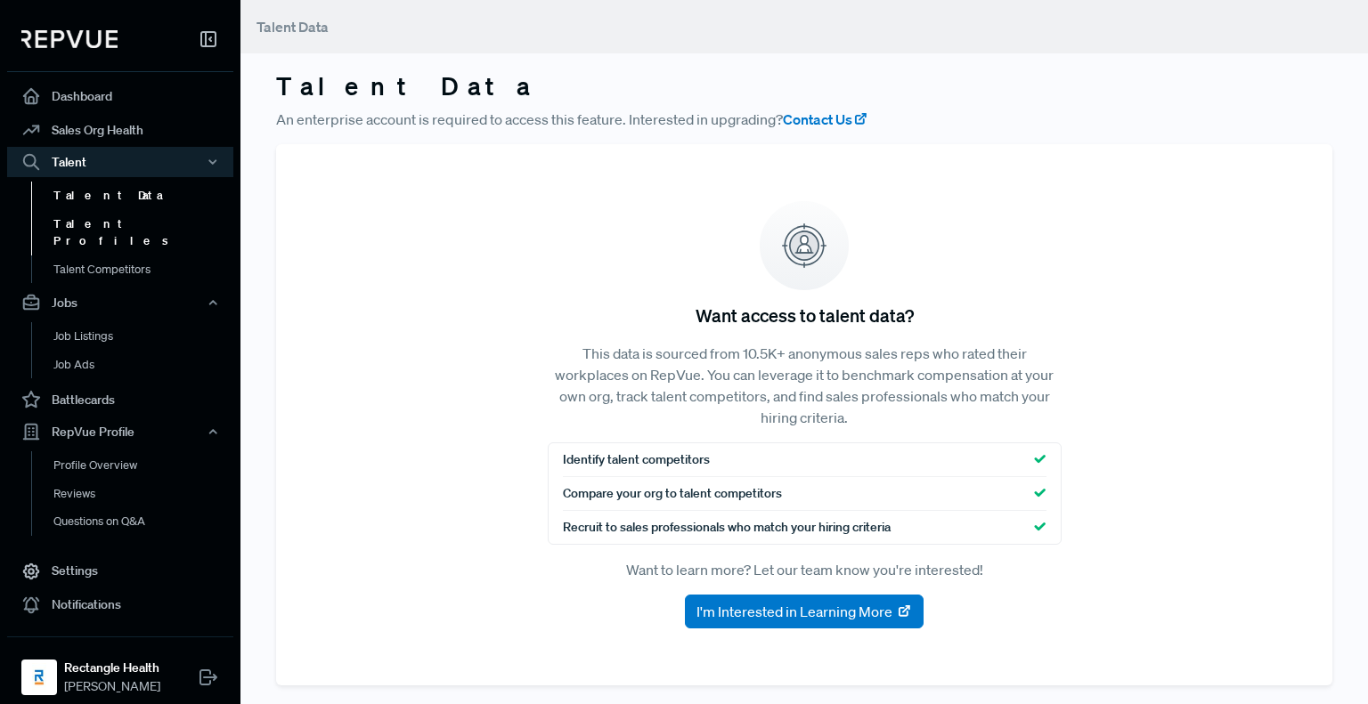
click at [97, 221] on link "Talent Profiles" at bounding box center [144, 232] width 226 height 45
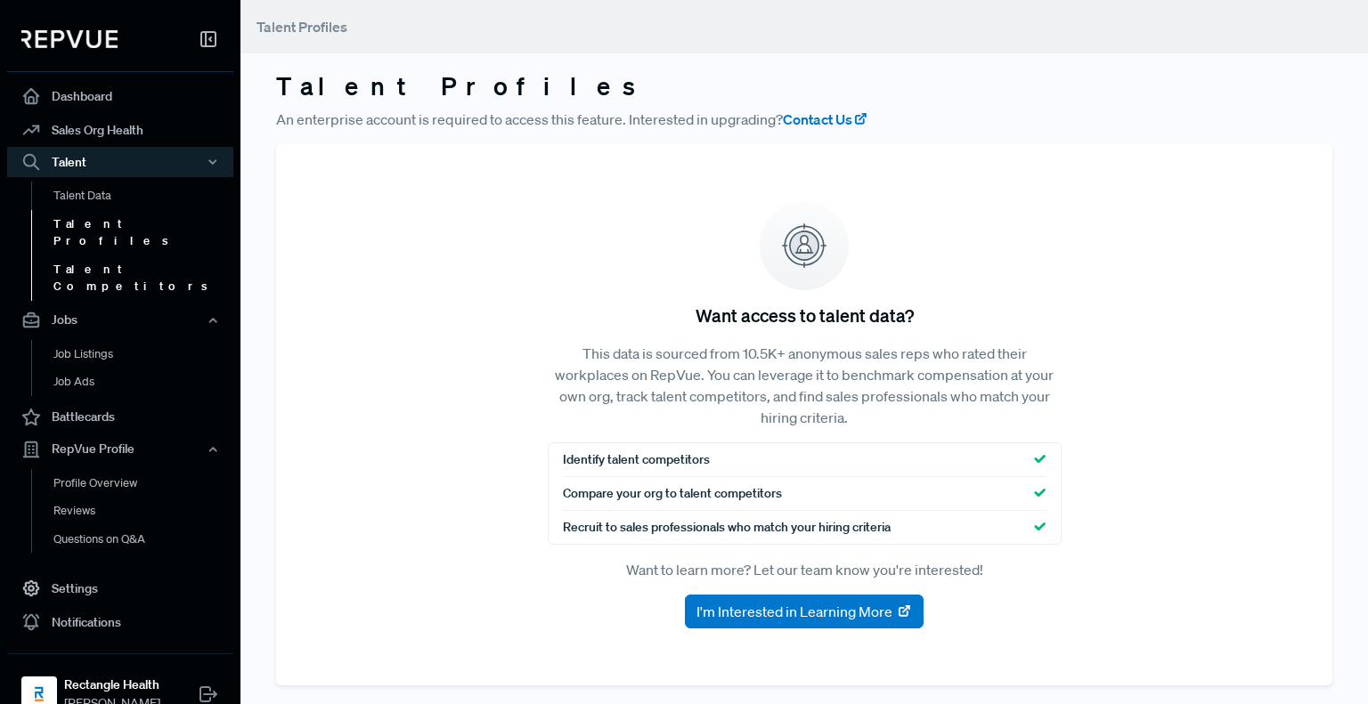
click at [108, 256] on link "Talent Competitors" at bounding box center [144, 278] width 226 height 45
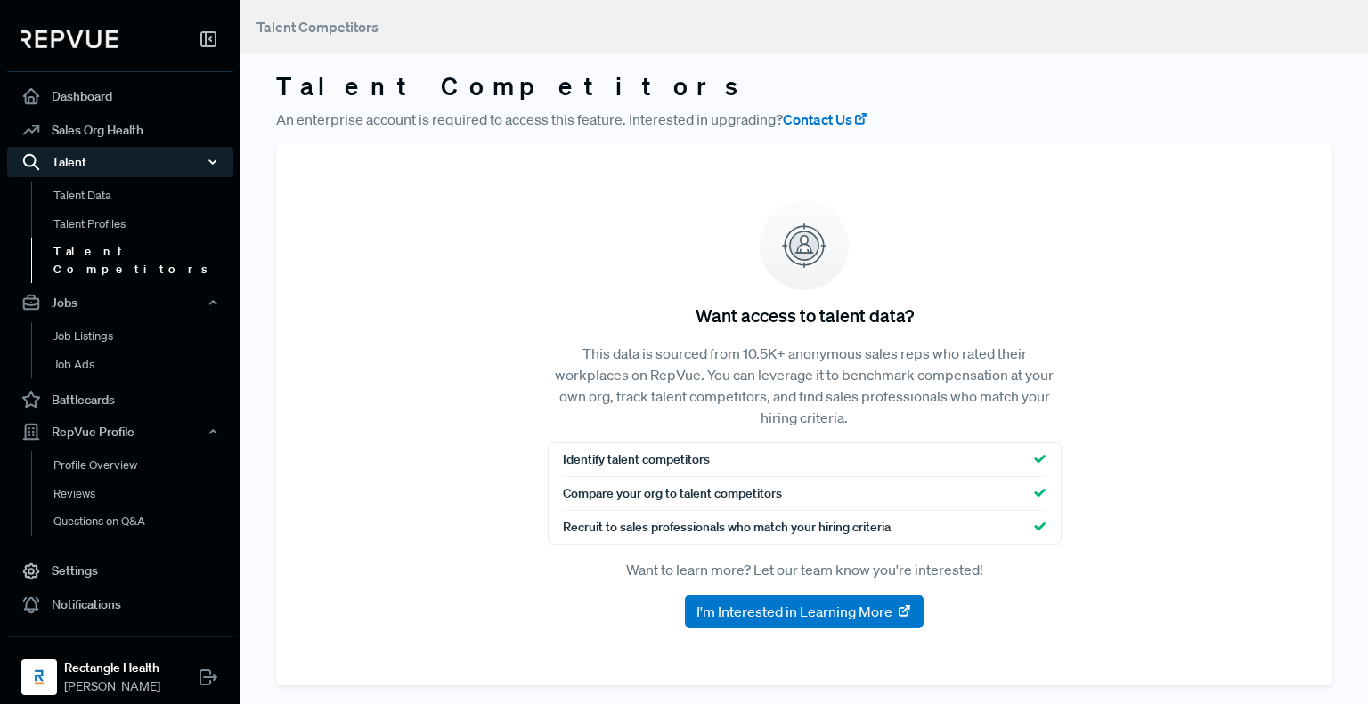
click at [75, 163] on div "Talent" at bounding box center [120, 162] width 226 height 30
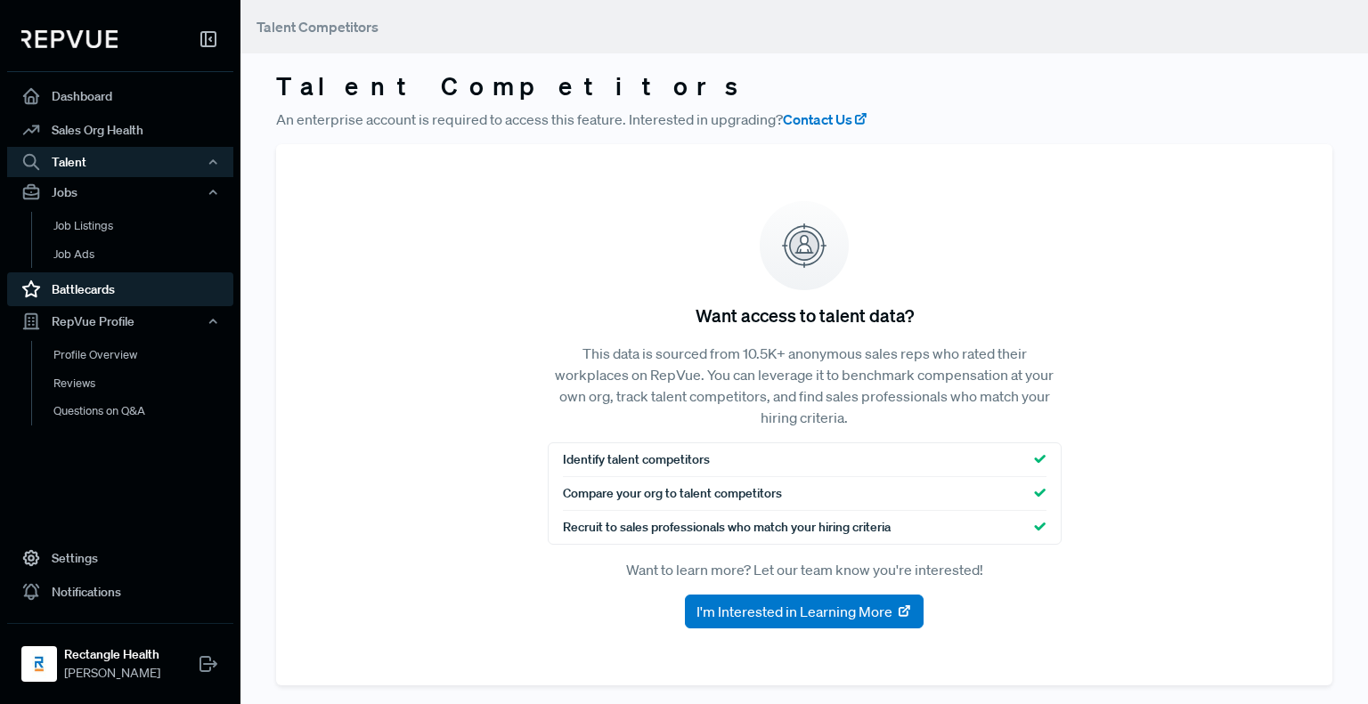
click at [83, 293] on link "Battlecards" at bounding box center [120, 289] width 226 height 34
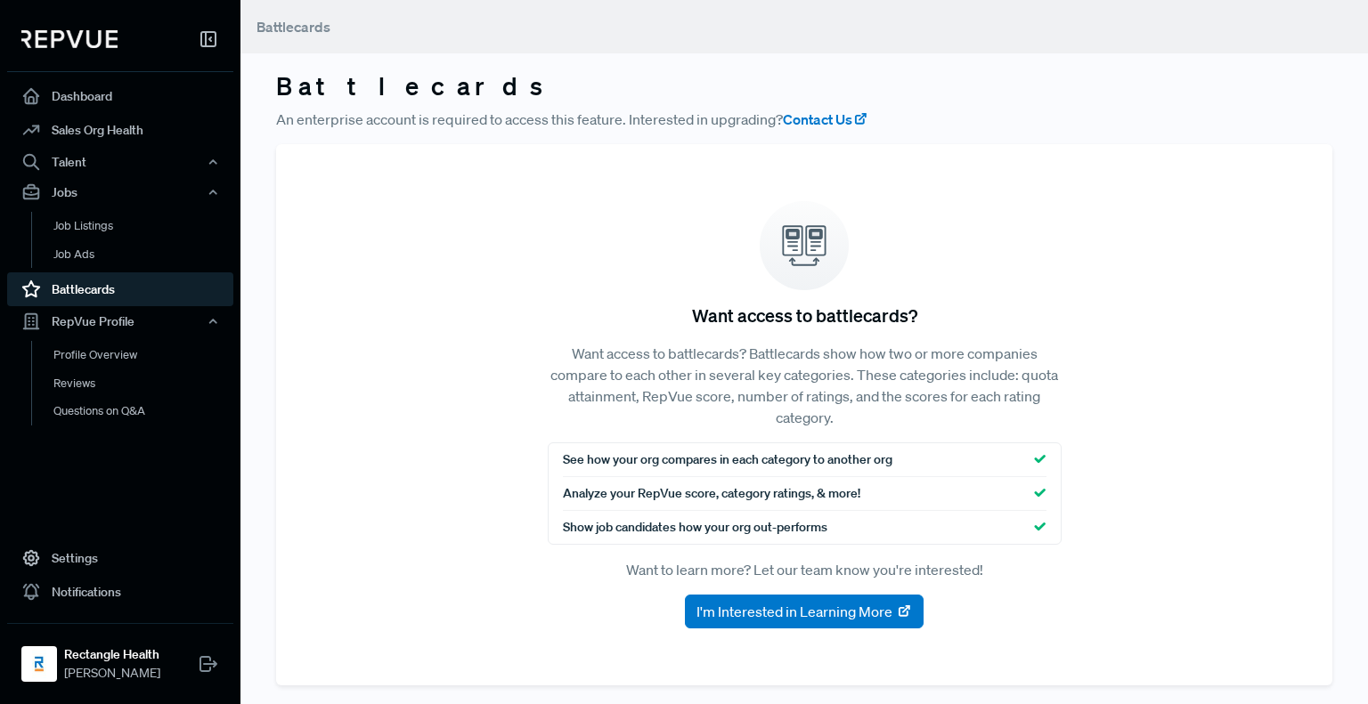
click at [83, 293] on link "Battlecards" at bounding box center [120, 289] width 226 height 34
click at [76, 564] on link "Settings" at bounding box center [120, 558] width 226 height 34
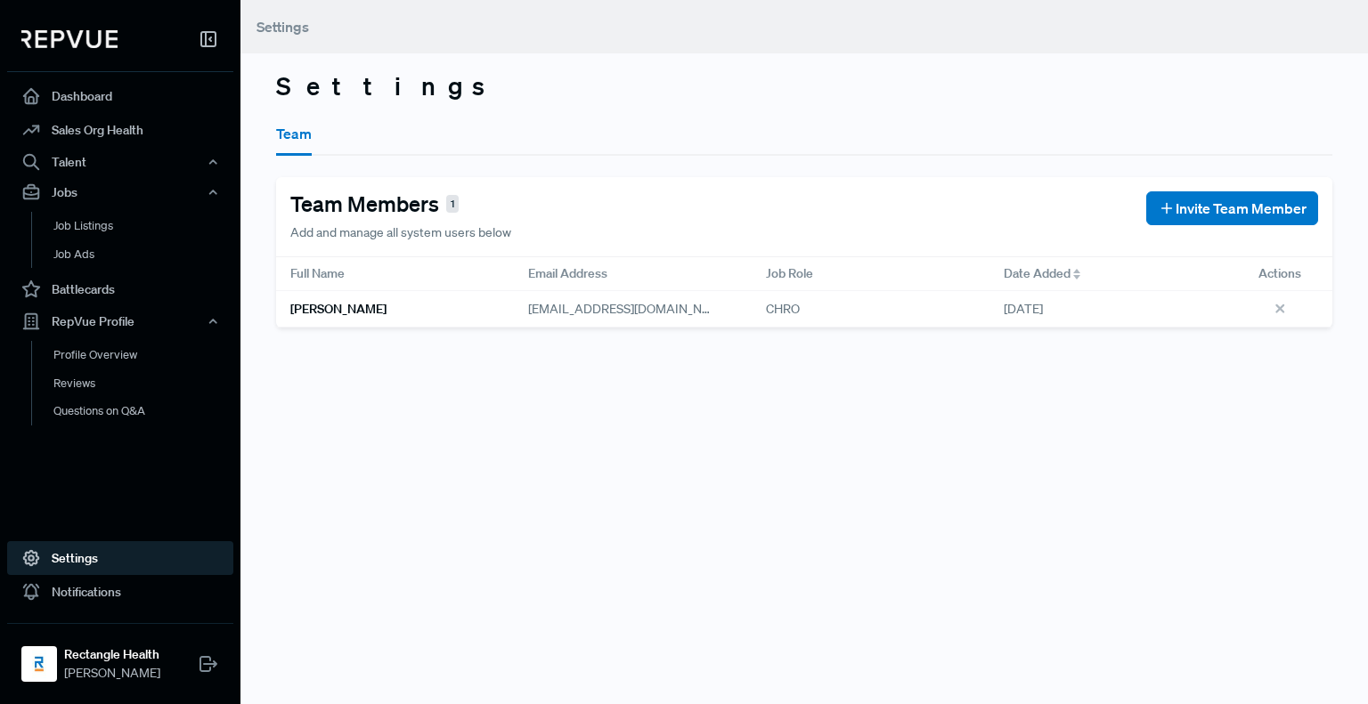
click at [1286, 448] on div "Settings Team Team Members 1 Add and manage all system users below Invite Team …" at bounding box center [803, 352] width 1127 height 704
click at [94, 103] on link "Dashboard" at bounding box center [120, 96] width 226 height 34
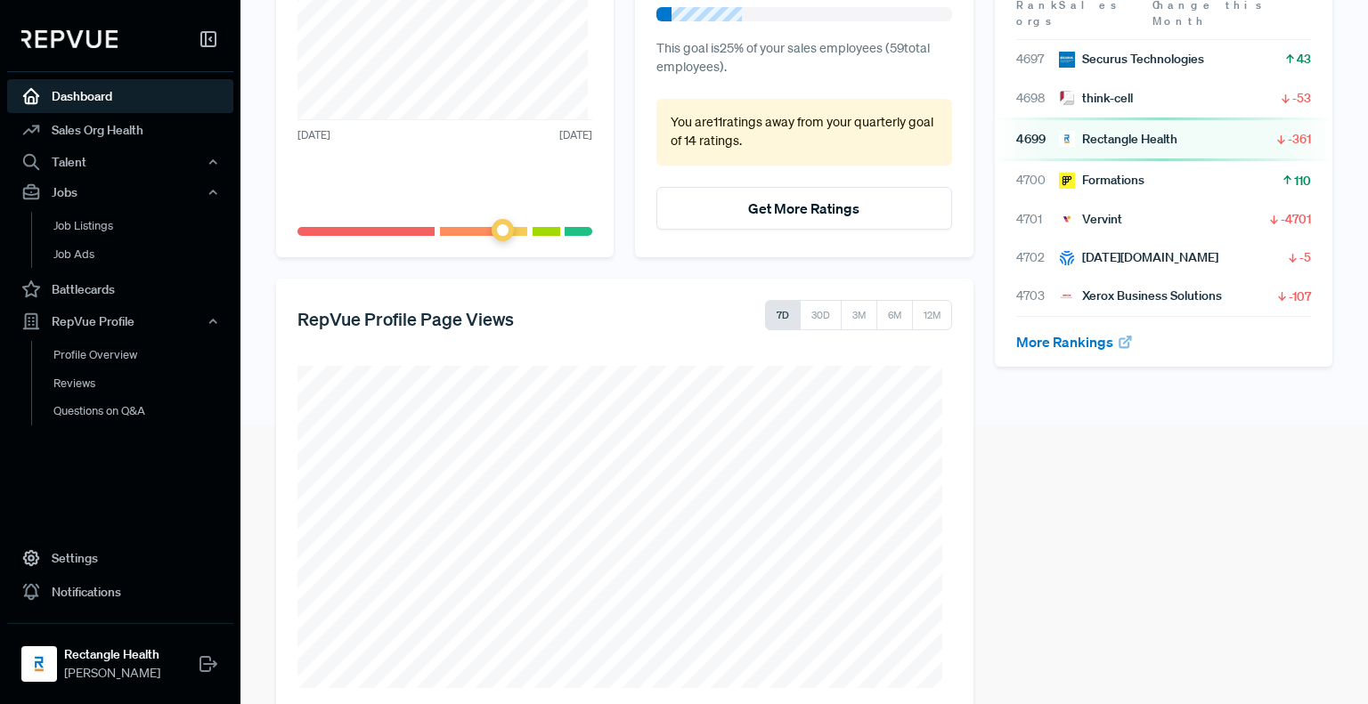
scroll to position [312, 0]
